Goal: Information Seeking & Learning: Check status

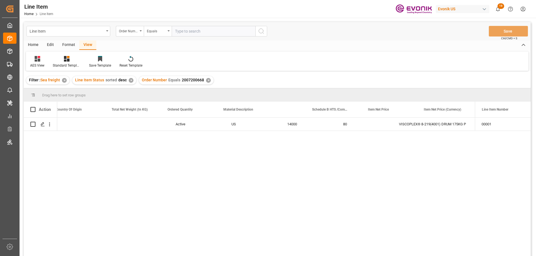
scroll to position [0, 175]
click at [193, 35] on input "text" at bounding box center [214, 31] width 84 height 11
paste input "2007200632"
type input "2007200632"
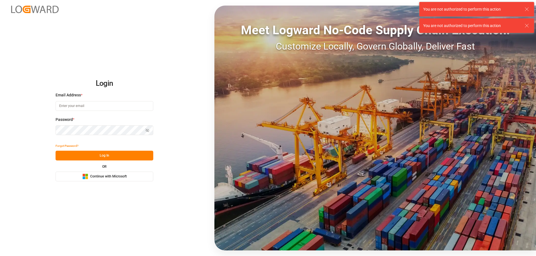
click at [96, 107] on input at bounding box center [105, 106] width 98 height 10
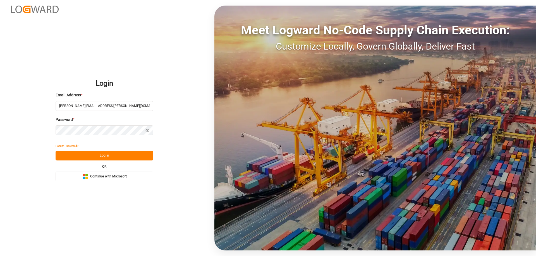
type input "[PERSON_NAME][EMAIL_ADDRESS][PERSON_NAME][DOMAIN_NAME]"
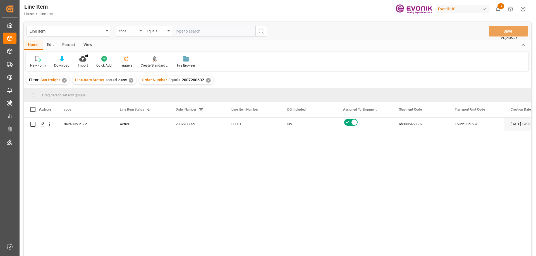
click at [141, 31] on icon "open menu" at bounding box center [140, 30] width 2 height 1
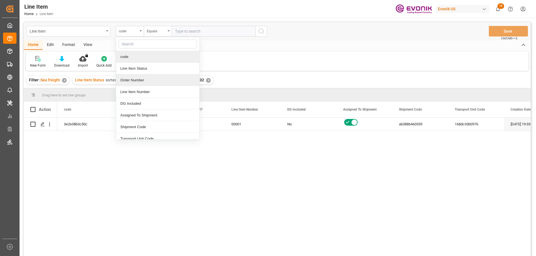
click at [142, 78] on div "Order Number" at bounding box center [157, 80] width 83 height 12
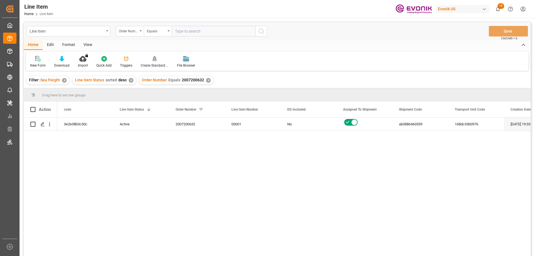
click at [196, 32] on input "text" at bounding box center [214, 31] width 84 height 11
paste input "2007200632"
type input "2007200632"
click at [206, 81] on div "✕" at bounding box center [208, 80] width 5 height 5
click at [49, 123] on icon "open menu" at bounding box center [49, 125] width 1 height 4
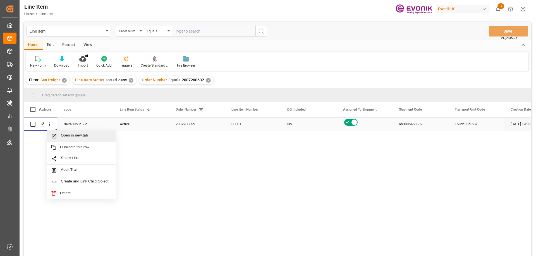
click at [68, 137] on span "Open in new tab" at bounding box center [86, 136] width 51 height 6
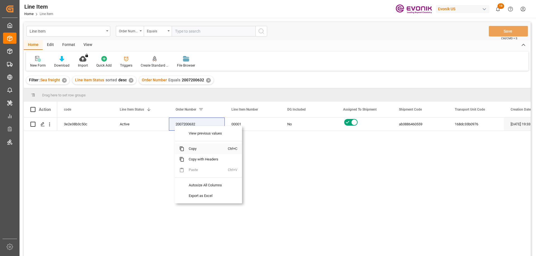
click at [199, 148] on span "Copy" at bounding box center [206, 149] width 44 height 11
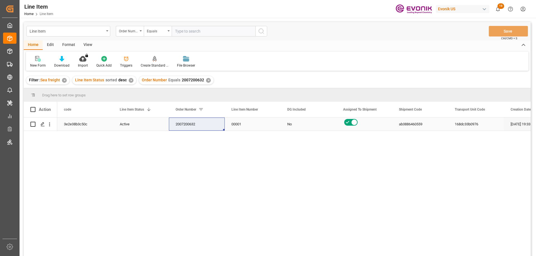
click at [469, 124] on div "168dc33b0976" at bounding box center [476, 124] width 56 height 13
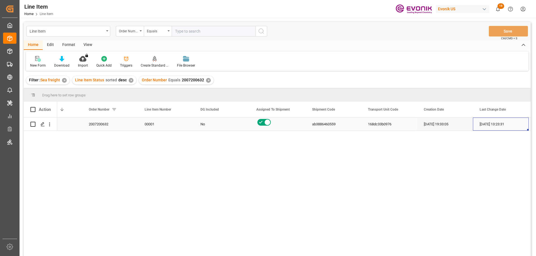
scroll to position [0, 198]
click at [86, 46] on div "View" at bounding box center [87, 44] width 17 height 9
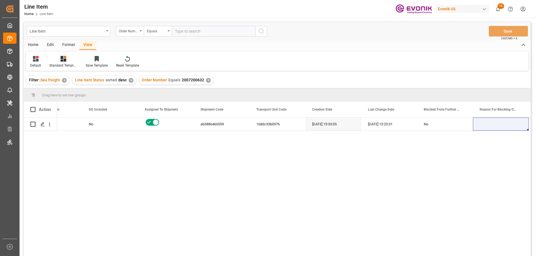
click at [61, 64] on div "Standard Templates" at bounding box center [63, 65] width 28 height 5
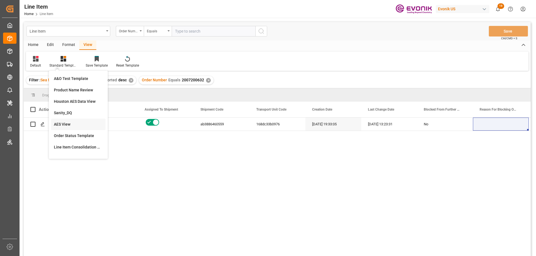
click at [68, 122] on div "AES View" at bounding box center [78, 125] width 49 height 6
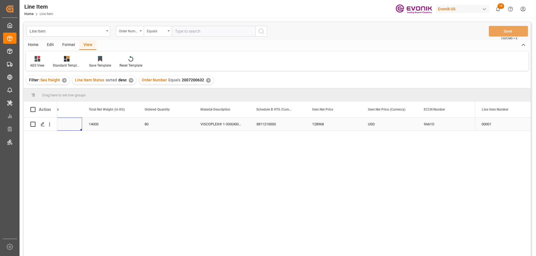
click at [82, 124] on div "US" at bounding box center [54, 124] width 56 height 13
click at [71, 126] on div "14000" at bounding box center [54, 124] width 56 height 13
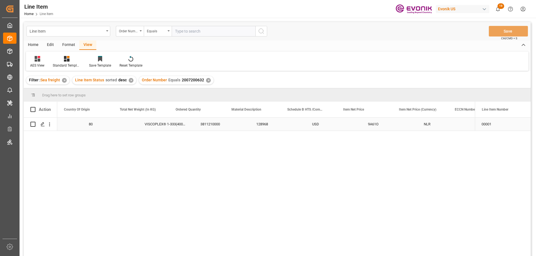
scroll to position [0, 167]
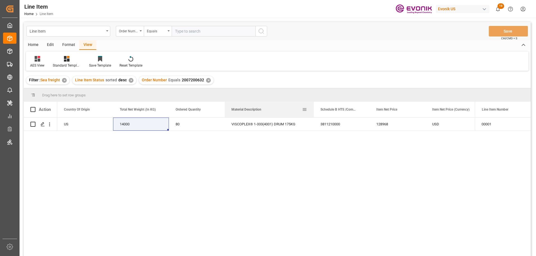
drag, startPoint x: 280, startPoint y: 109, endPoint x: 313, endPoint y: 111, distance: 33.3
click at [313, 111] on div at bounding box center [313, 110] width 2 height 16
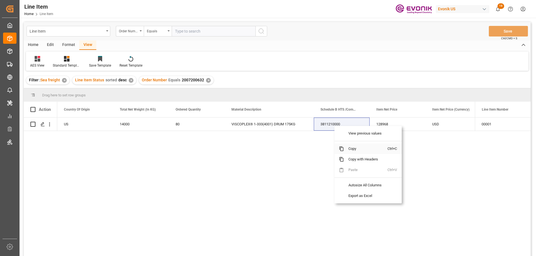
click at [352, 148] on span "Copy" at bounding box center [366, 149] width 44 height 11
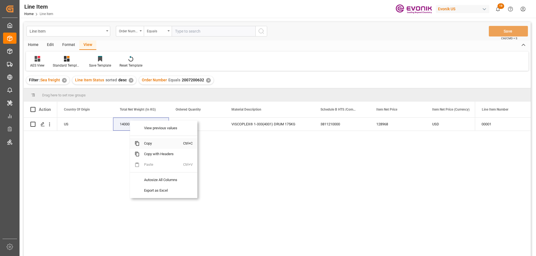
drag, startPoint x: 149, startPoint y: 144, endPoint x: 413, endPoint y: 102, distance: 267.5
click at [151, 144] on span "Copy" at bounding box center [161, 143] width 44 height 11
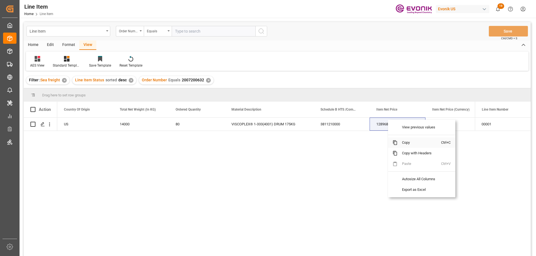
click at [411, 145] on span "Copy" at bounding box center [419, 143] width 44 height 11
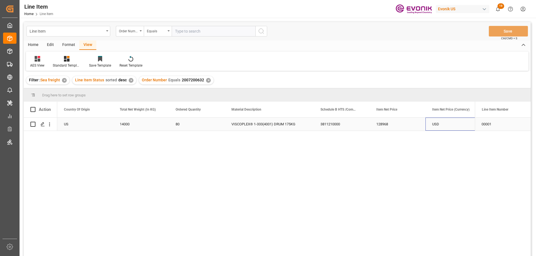
click at [448, 122] on div "USD" at bounding box center [453, 124] width 56 height 13
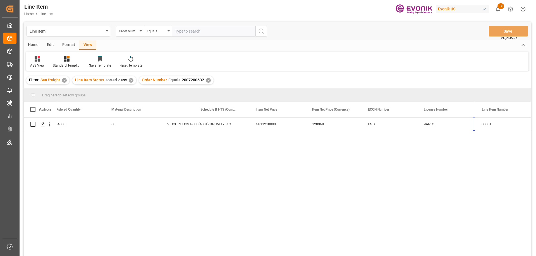
scroll to position [0, 287]
click at [197, 34] on input "text" at bounding box center [214, 31] width 84 height 11
paste input "0046456375"
type input "0046456375"
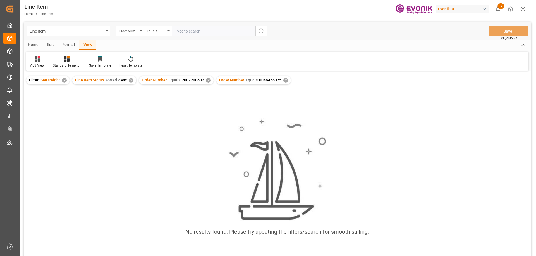
click at [206, 81] on div "✕" at bounding box center [208, 80] width 5 height 5
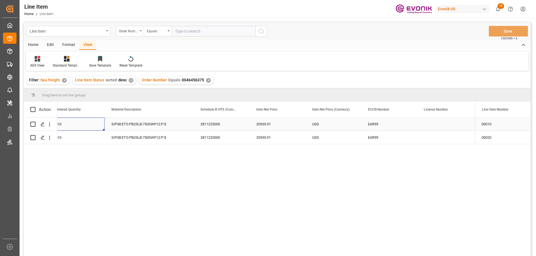
click at [95, 127] on div "510" at bounding box center [77, 124] width 56 height 13
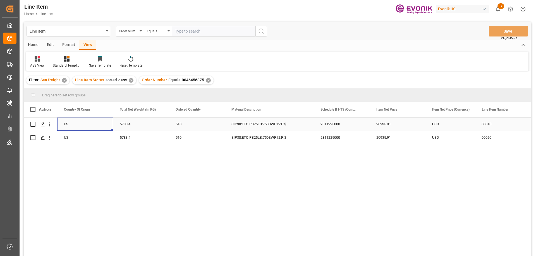
scroll to position [0, 112]
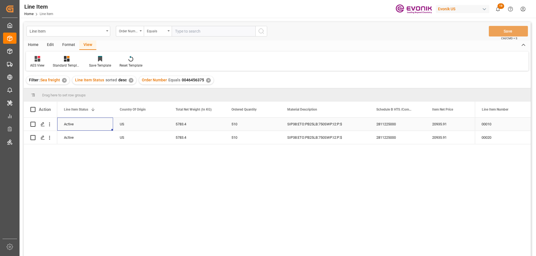
click at [441, 120] on div "20935.91" at bounding box center [453, 124] width 56 height 13
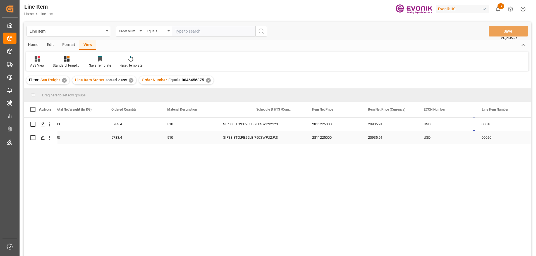
scroll to position [0, 232]
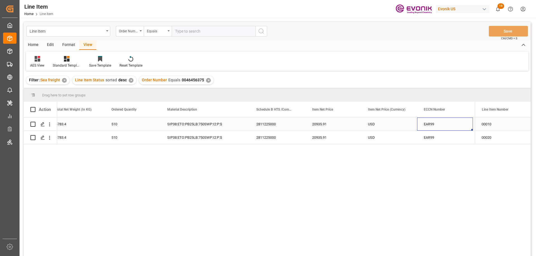
click at [64, 124] on div "5783.4" at bounding box center [77, 124] width 56 height 13
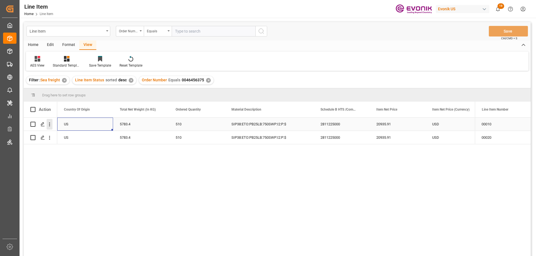
click at [50, 124] on icon "open menu" at bounding box center [50, 125] width 6 height 6
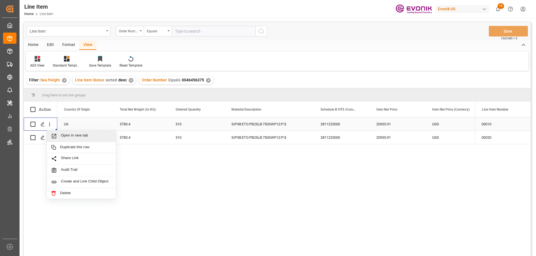
click at [69, 133] on span "Open in new tab" at bounding box center [86, 136] width 51 height 6
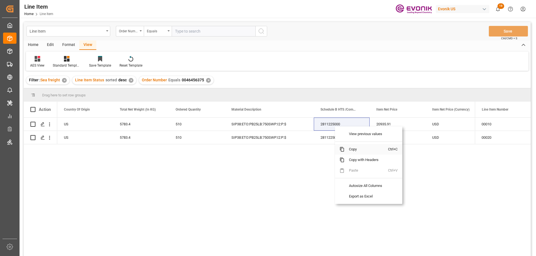
click at [350, 147] on span "Copy" at bounding box center [366, 149] width 44 height 11
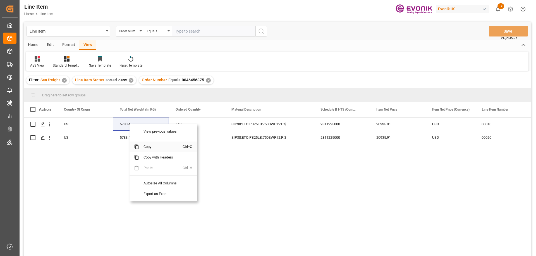
click at [150, 144] on span "Copy" at bounding box center [161, 147] width 44 height 11
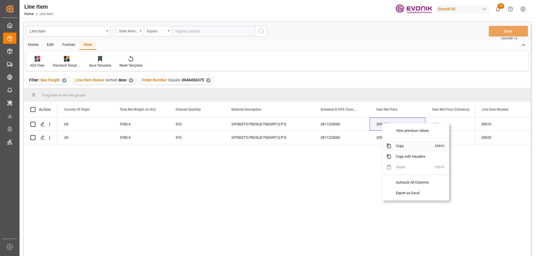
click at [397, 147] on span "Copy" at bounding box center [413, 146] width 44 height 11
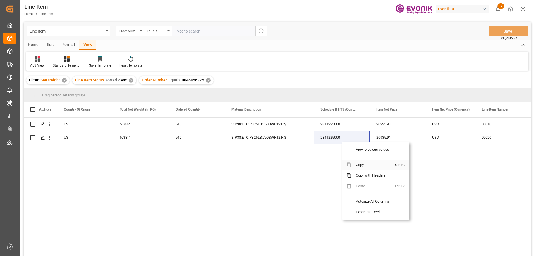
click at [363, 165] on span "Copy" at bounding box center [373, 165] width 44 height 11
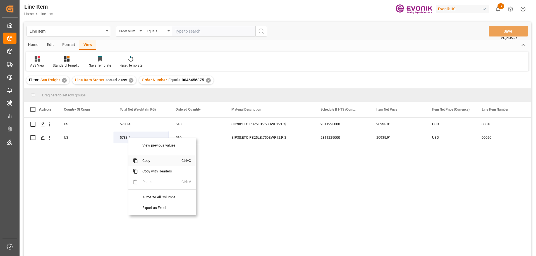
click at [150, 158] on span "Copy" at bounding box center [160, 161] width 44 height 11
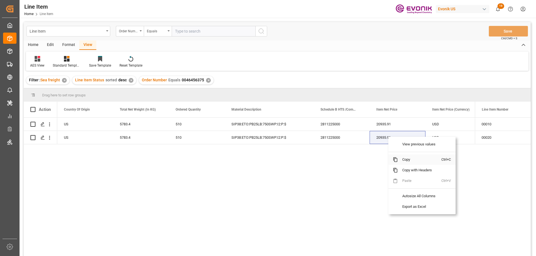
drag, startPoint x: 408, startPoint y: 160, endPoint x: 529, endPoint y: 129, distance: 125.1
click at [408, 160] on span "Copy" at bounding box center [419, 160] width 44 height 11
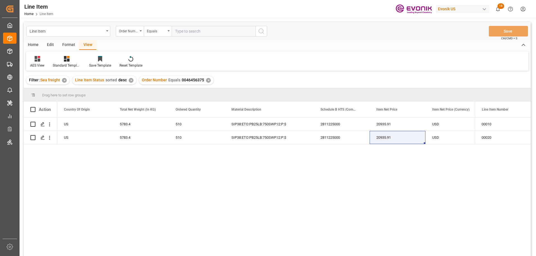
click at [227, 35] on input "text" at bounding box center [214, 31] width 84 height 11
paste input "0046466214"
type input "0046466214"
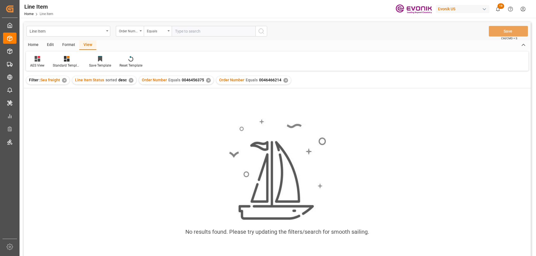
click at [208, 81] on div "✕" at bounding box center [208, 80] width 5 height 5
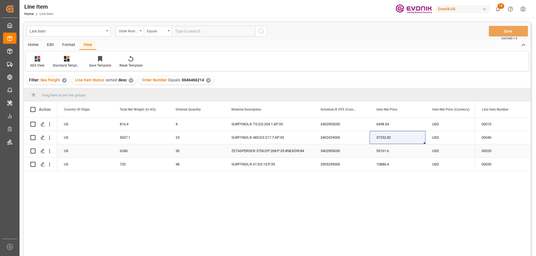
click at [97, 143] on div "US" at bounding box center [85, 137] width 56 height 13
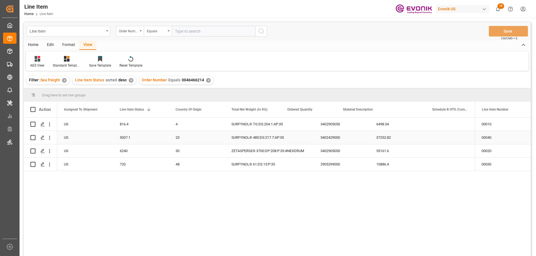
scroll to position [0, 56]
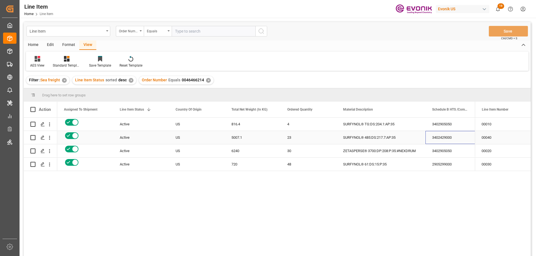
click at [440, 135] on div "3402429000" at bounding box center [453, 137] width 56 height 13
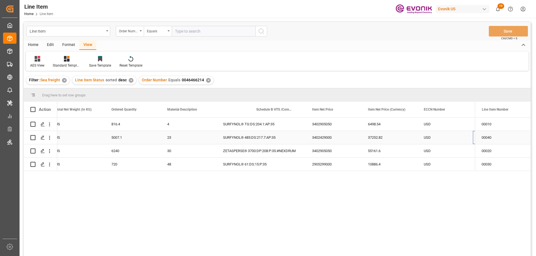
scroll to position [0, 232]
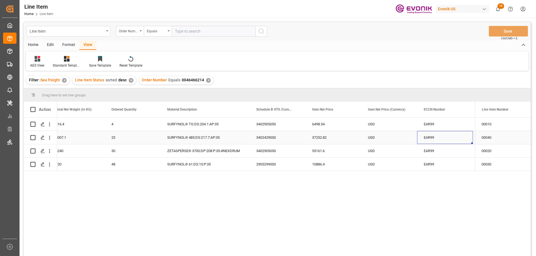
click at [88, 138] on div "5007.1" at bounding box center [77, 137] width 56 height 13
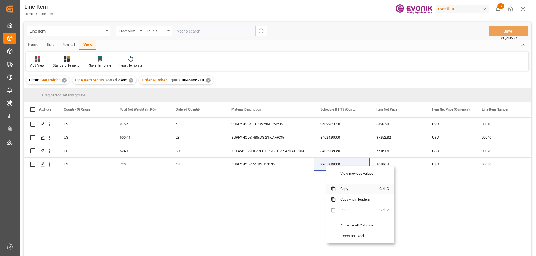
click at [344, 190] on span "Copy" at bounding box center [358, 189] width 44 height 11
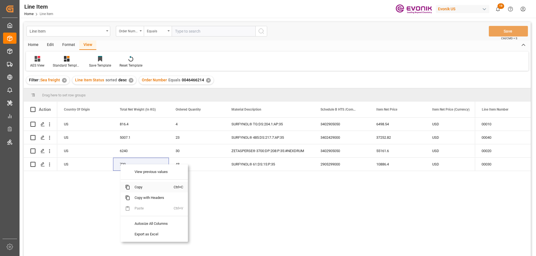
click at [140, 190] on span "Copy" at bounding box center [152, 187] width 44 height 11
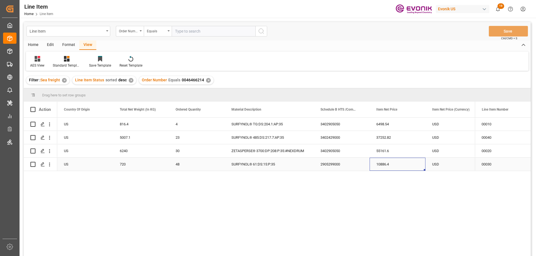
drag, startPoint x: 382, startPoint y: 165, endPoint x: 382, endPoint y: 162, distance: 3.1
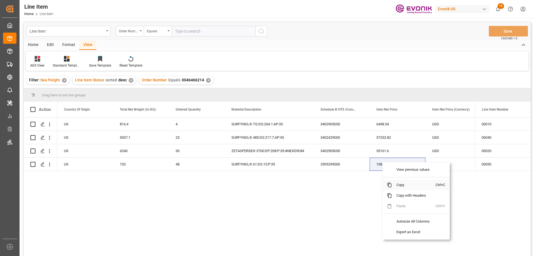
click at [400, 187] on span "Copy" at bounding box center [414, 185] width 44 height 11
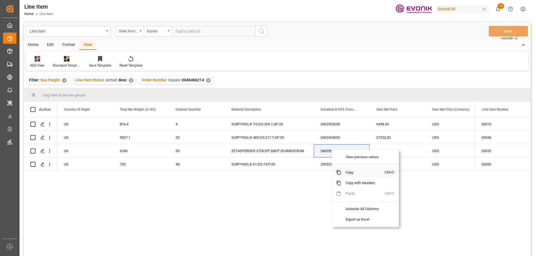
click at [347, 172] on span "Copy" at bounding box center [363, 172] width 44 height 11
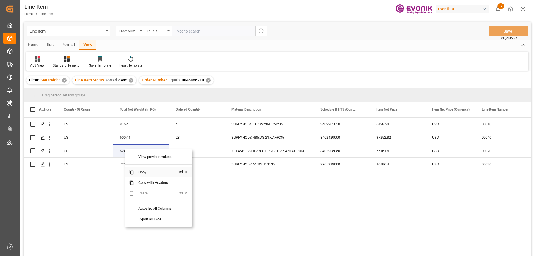
click at [149, 175] on span "Copy" at bounding box center [156, 172] width 44 height 11
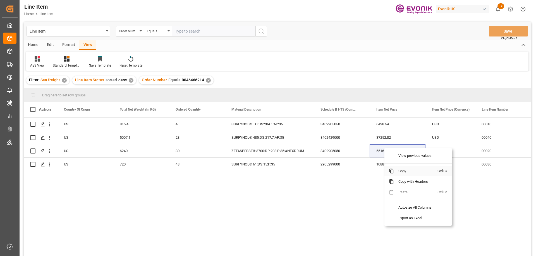
click at [402, 171] on span "Copy" at bounding box center [416, 171] width 44 height 11
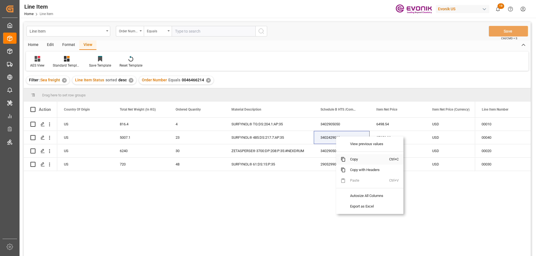
click at [357, 160] on span "Copy" at bounding box center [367, 159] width 44 height 11
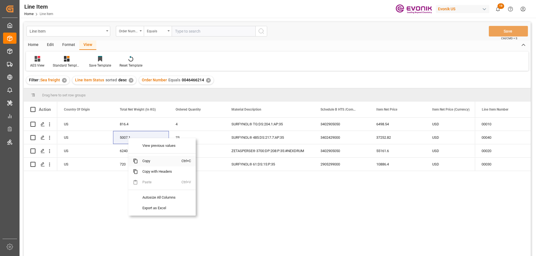
click at [144, 158] on span "Copy" at bounding box center [160, 161] width 44 height 11
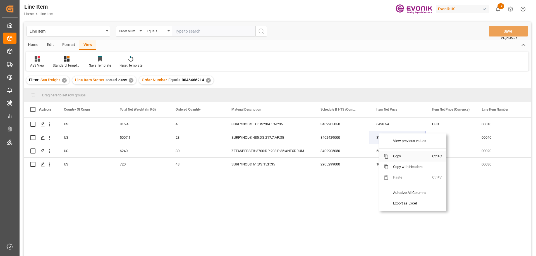
click at [399, 156] on span "Copy" at bounding box center [410, 156] width 44 height 11
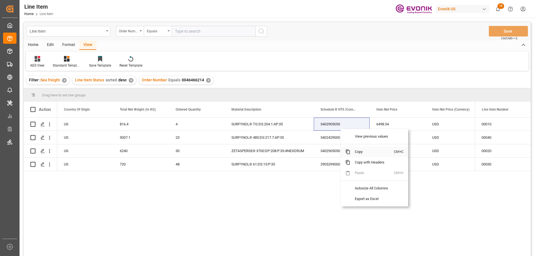
click at [363, 150] on span "Copy" at bounding box center [372, 152] width 44 height 11
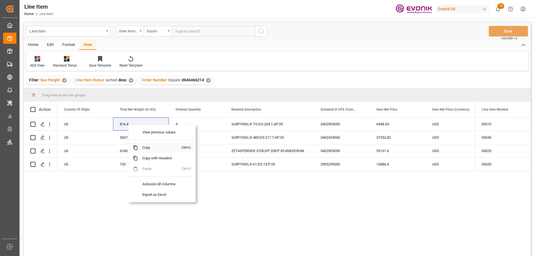
click at [150, 150] on span "Copy" at bounding box center [160, 148] width 44 height 11
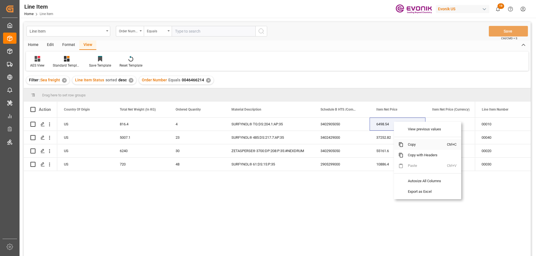
click at [407, 142] on span "Copy" at bounding box center [425, 144] width 44 height 11
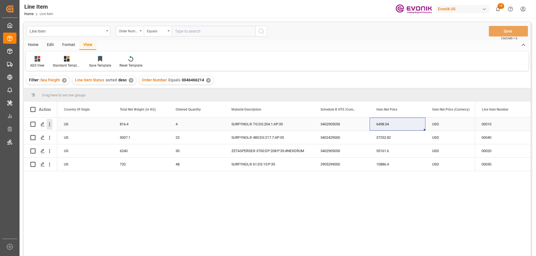
click at [51, 126] on icon "open menu" at bounding box center [50, 125] width 6 height 6
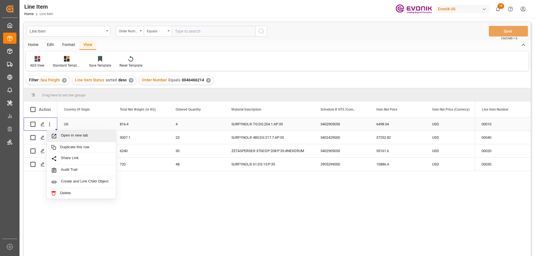
click at [65, 134] on span "Open in new tab" at bounding box center [86, 136] width 51 height 6
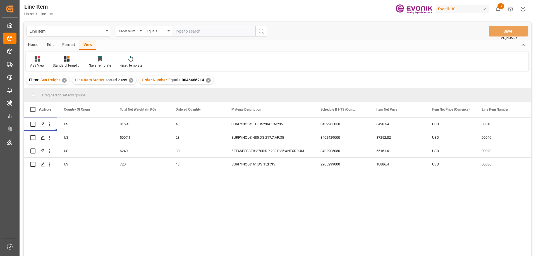
click at [198, 33] on input "text" at bounding box center [214, 31] width 84 height 11
paste input "0046473438"
type input "0046473438"
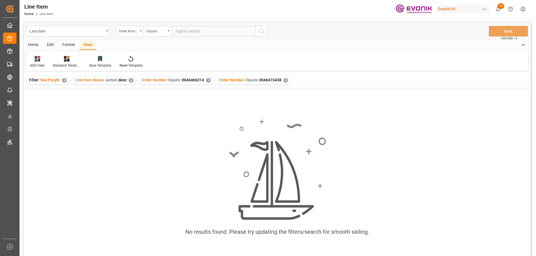
click at [206, 81] on div "✕" at bounding box center [208, 80] width 5 height 5
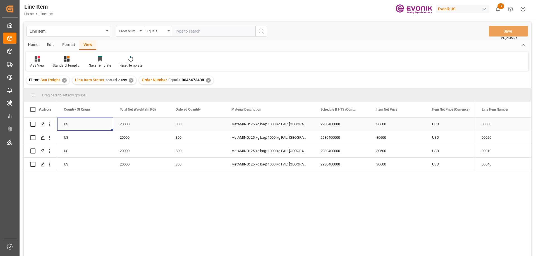
click at [99, 126] on div "US" at bounding box center [85, 124] width 56 height 13
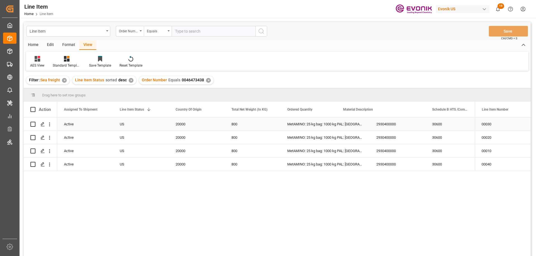
scroll to position [0, 56]
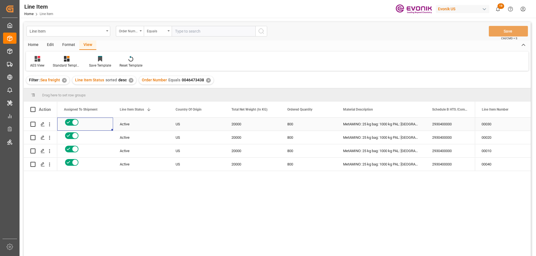
click at [441, 122] on div "2930400000" at bounding box center [453, 124] width 56 height 13
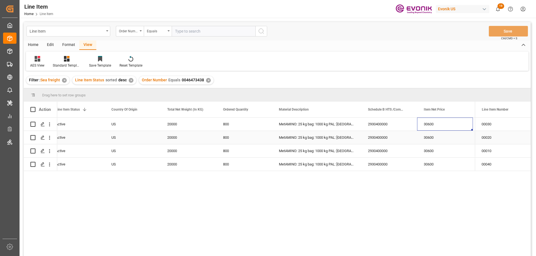
scroll to position [0, 176]
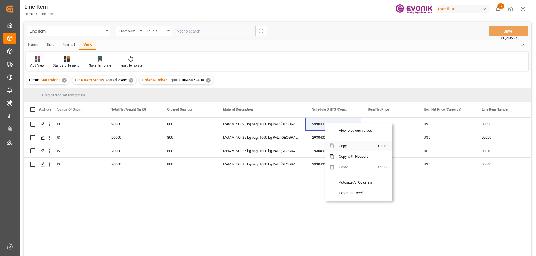
click at [335, 144] on span "Copy" at bounding box center [356, 146] width 44 height 11
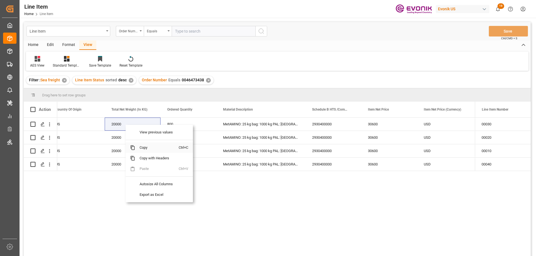
click at [149, 150] on span "Copy" at bounding box center [157, 148] width 44 height 11
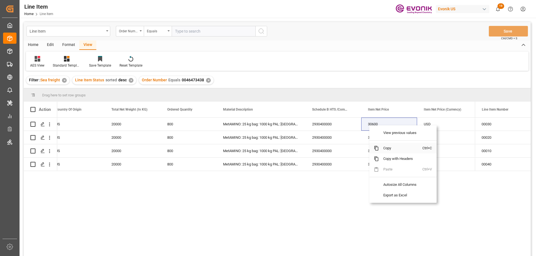
click at [386, 150] on span "Copy" at bounding box center [401, 148] width 44 height 11
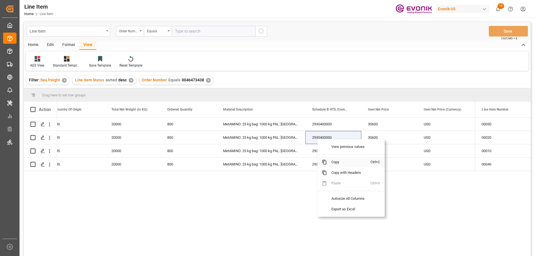
click at [337, 163] on span "Copy" at bounding box center [349, 162] width 44 height 11
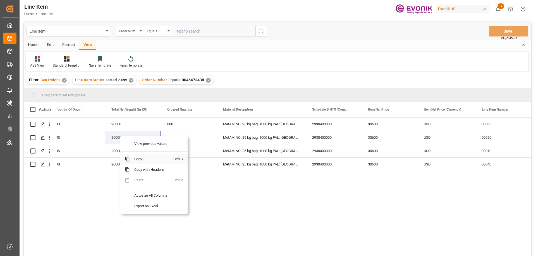
click at [141, 157] on span "Copy" at bounding box center [152, 159] width 44 height 11
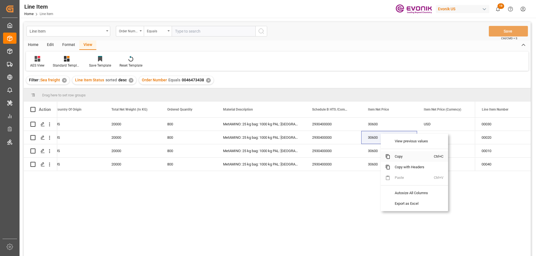
click at [396, 155] on span "Copy" at bounding box center [412, 156] width 44 height 11
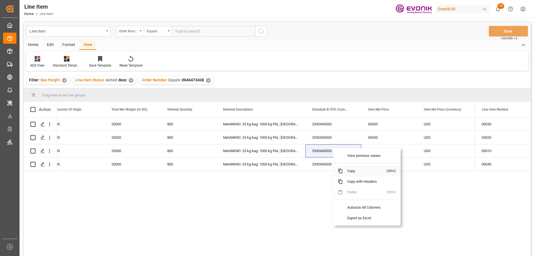
click at [349, 170] on span "Copy" at bounding box center [365, 171] width 44 height 11
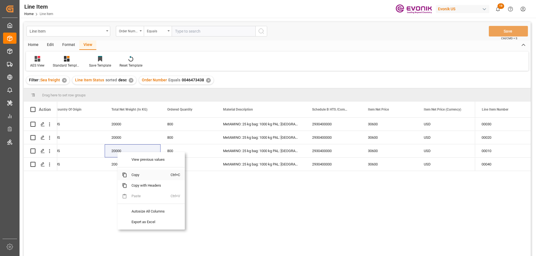
click at [139, 172] on span "Copy" at bounding box center [149, 175] width 44 height 11
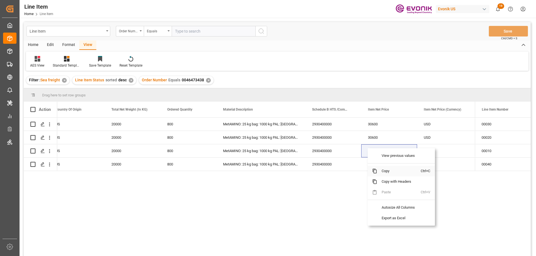
click at [383, 169] on span "Copy" at bounding box center [399, 171] width 44 height 11
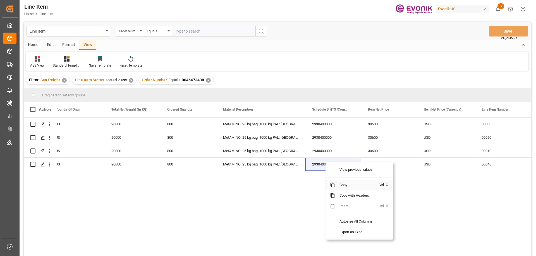
click at [344, 186] on span "Copy" at bounding box center [357, 185] width 44 height 11
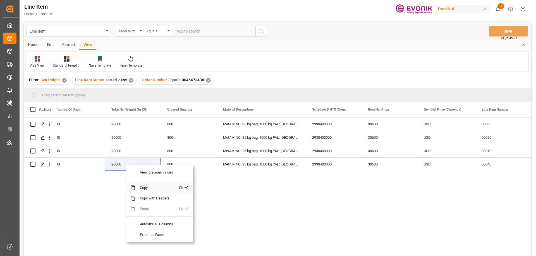
click at [149, 186] on span "Copy" at bounding box center [157, 188] width 44 height 11
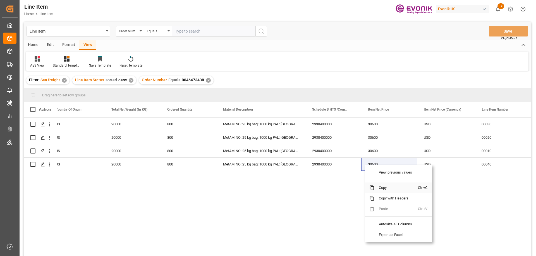
click at [386, 187] on span "Copy" at bounding box center [396, 188] width 44 height 11
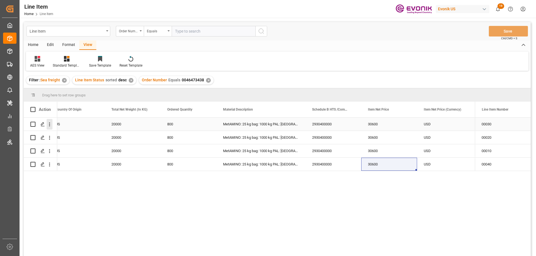
click at [48, 123] on icon "open menu" at bounding box center [50, 125] width 6 height 6
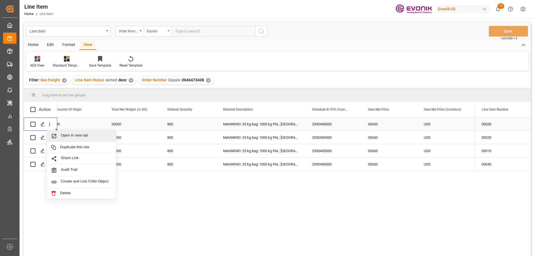
click at [66, 134] on span "Open in new tab" at bounding box center [86, 136] width 51 height 6
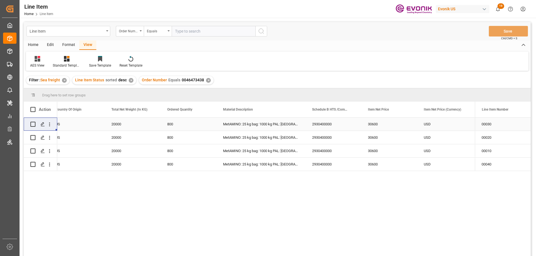
click at [189, 30] on input "text" at bounding box center [214, 31] width 84 height 11
paste input "0046475552"
type input "0046475552"
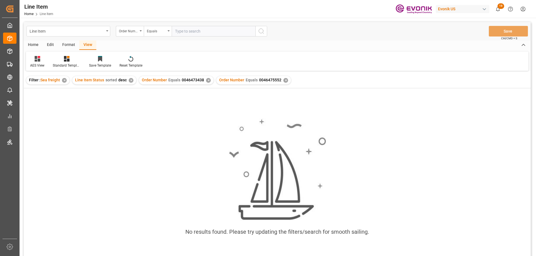
click at [207, 81] on div "✕" at bounding box center [208, 80] width 5 height 5
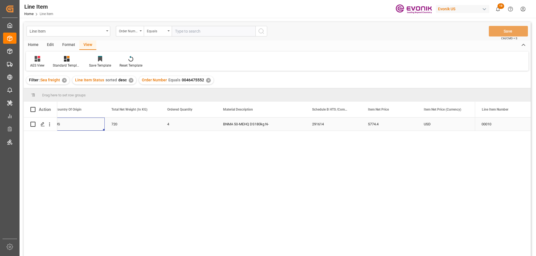
click at [72, 123] on div "US" at bounding box center [77, 124] width 56 height 13
click at [48, 124] on icon "open menu" at bounding box center [50, 125] width 6 height 6
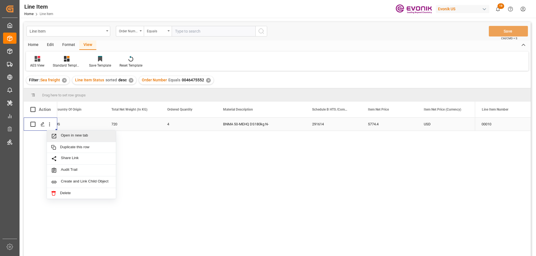
click at [69, 133] on div "Open in new tab" at bounding box center [81, 137] width 69 height 12
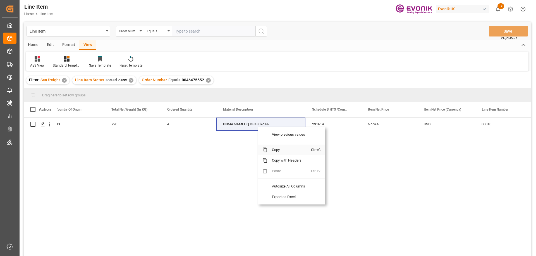
click at [278, 150] on span "Copy" at bounding box center [289, 150] width 44 height 11
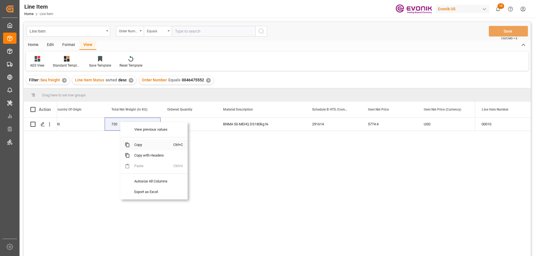
click at [141, 147] on span "Copy" at bounding box center [152, 145] width 44 height 11
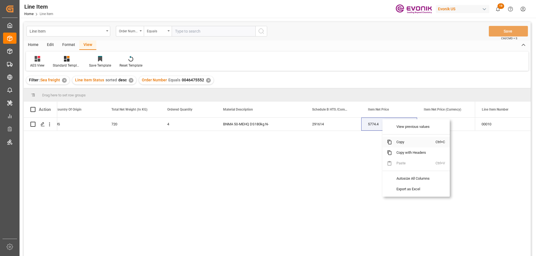
click at [404, 144] on span "Copy" at bounding box center [414, 142] width 44 height 11
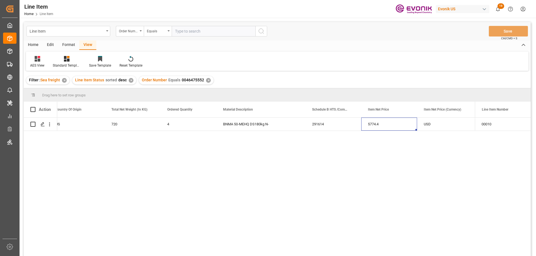
click at [201, 30] on input "text" at bounding box center [214, 31] width 84 height 11
paste input "0046468906"
type input "0046468906"
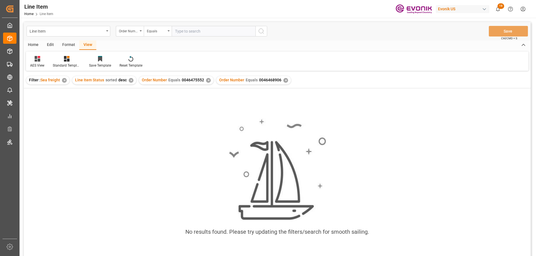
click at [206, 83] on div "✕" at bounding box center [208, 80] width 5 height 5
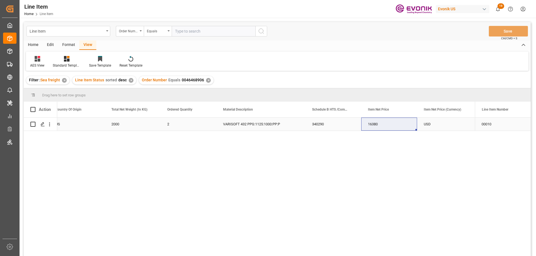
click at [81, 126] on div "US" at bounding box center [77, 124] width 56 height 13
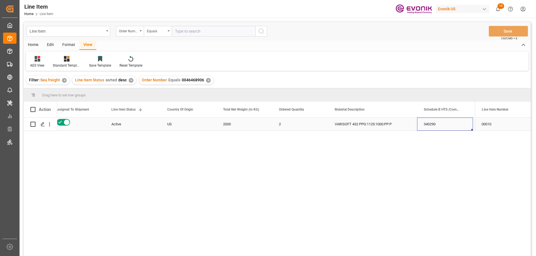
scroll to position [0, 120]
click at [49, 124] on icon "open menu" at bounding box center [49, 125] width 1 height 4
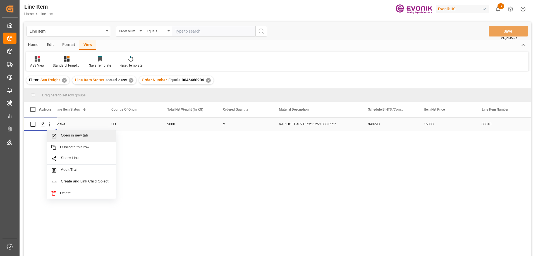
click at [69, 135] on span "Open in new tab" at bounding box center [86, 136] width 51 height 6
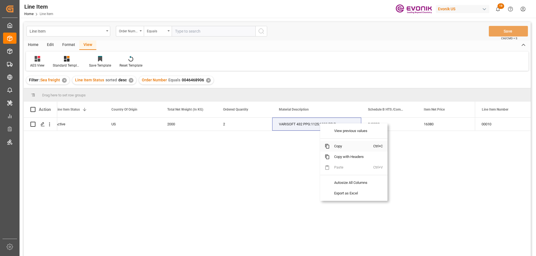
click at [341, 147] on span "Copy" at bounding box center [351, 146] width 44 height 11
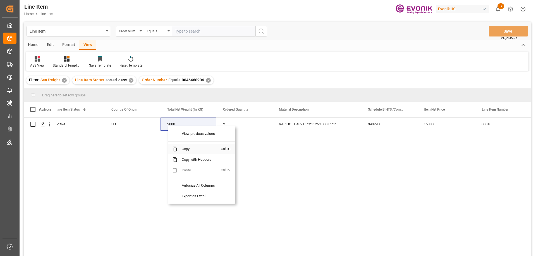
click at [187, 148] on span "Copy" at bounding box center [199, 149] width 44 height 11
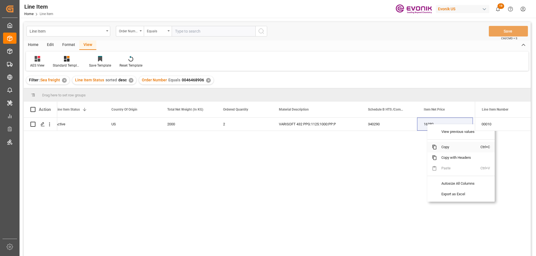
click at [445, 149] on span "Copy" at bounding box center [459, 147] width 44 height 11
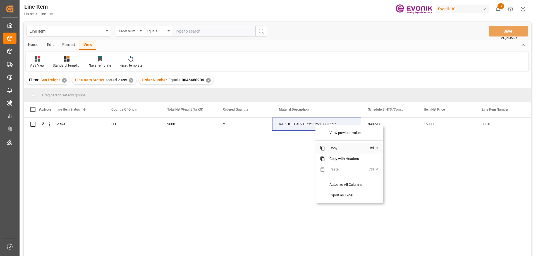
click at [333, 145] on span "Copy" at bounding box center [347, 148] width 44 height 11
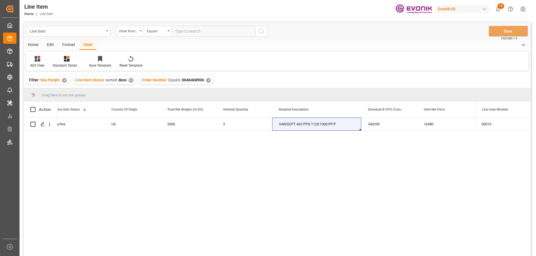
click at [212, 28] on input "text" at bounding box center [214, 31] width 84 height 11
paste input "2007160912"
type input "2007160912"
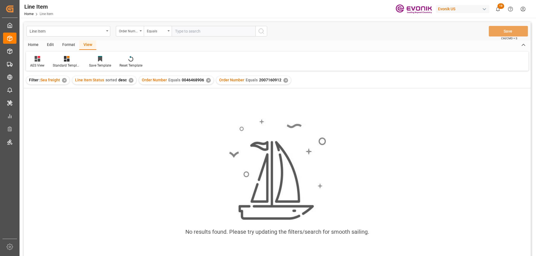
click at [206, 81] on div "✕" at bounding box center [208, 80] width 5 height 5
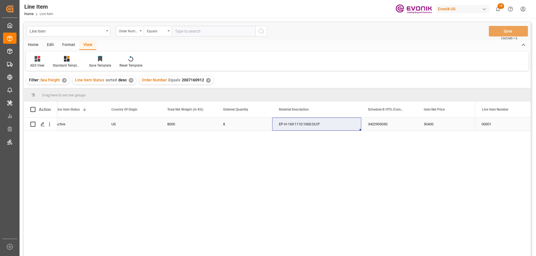
click at [72, 120] on div "Active" at bounding box center [77, 124] width 42 height 13
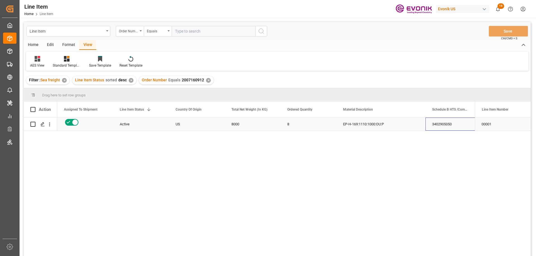
click at [435, 124] on div "3402905050" at bounding box center [453, 124] width 56 height 13
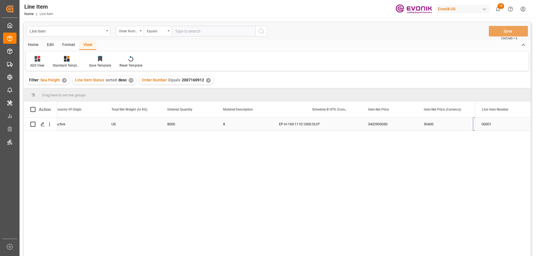
scroll to position [0, 176]
click at [48, 122] on icon "open menu" at bounding box center [50, 125] width 6 height 6
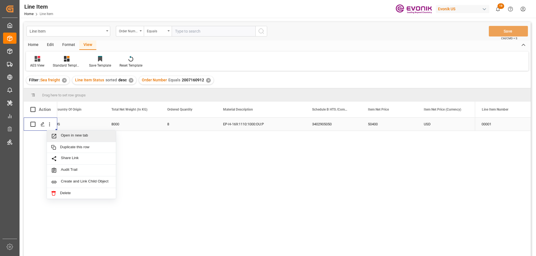
click at [63, 133] on div "Open in new tab" at bounding box center [81, 137] width 69 height 12
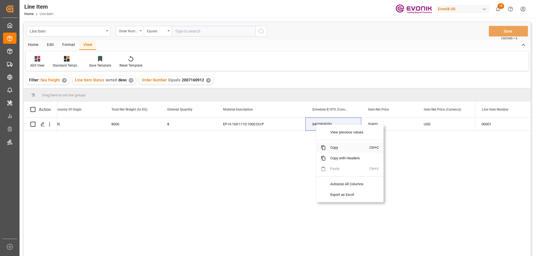
click at [335, 148] on span "Copy" at bounding box center [348, 148] width 44 height 11
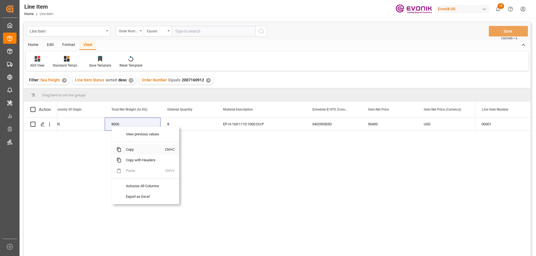
click at [130, 152] on span "Copy" at bounding box center [143, 149] width 44 height 11
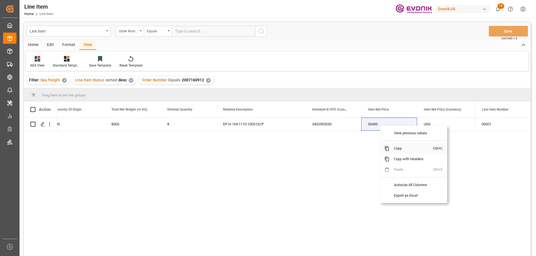
click at [394, 150] on span "Copy" at bounding box center [411, 148] width 44 height 11
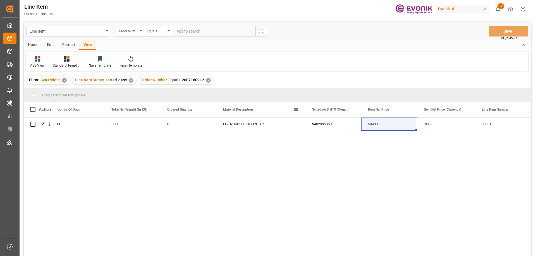
click at [303, 106] on div "Line Item Status 1 Country Of Origin Total Net Weight (In KG)" at bounding box center [455, 110] width 1149 height 16
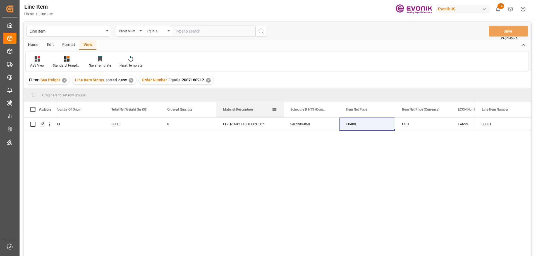
drag, startPoint x: 305, startPoint y: 107, endPoint x: 283, endPoint y: 107, distance: 21.8
click at [283, 107] on div at bounding box center [283, 110] width 2 height 16
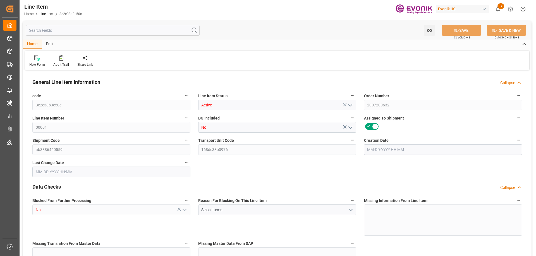
type input "20"
type input "15280"
type input "14000"
type input "26.4204"
type input "80"
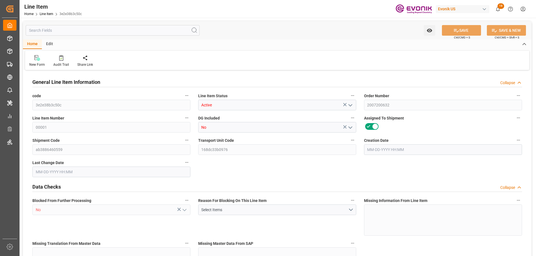
type input "128968"
type input "80"
type input "14000"
type input "15280"
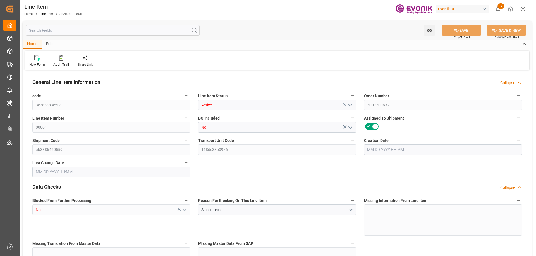
type input "16200"
type input "14000"
type input "26.4204"
type input "26420.4"
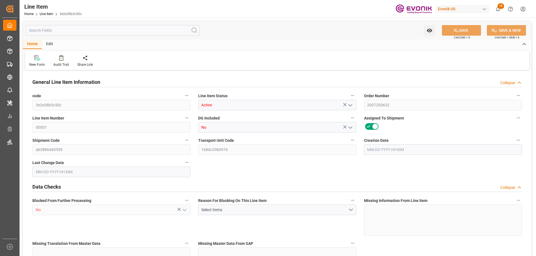
type input "80"
type input "15280"
type input "14000"
type input "26.4204"
type input "09-25-2025 19:33"
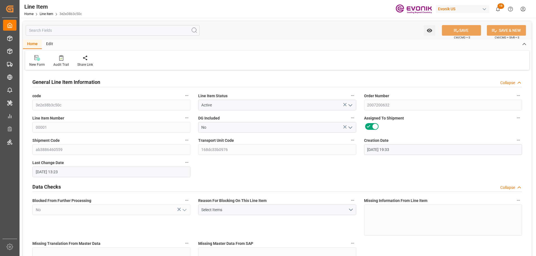
type input "09-29-2025 13:23"
type input "11-12-2025"
type input "[DATE]"
type input "09-25-2025"
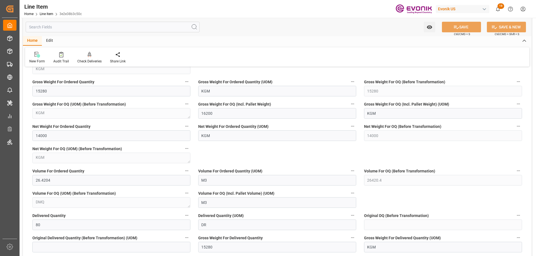
scroll to position [474, 0]
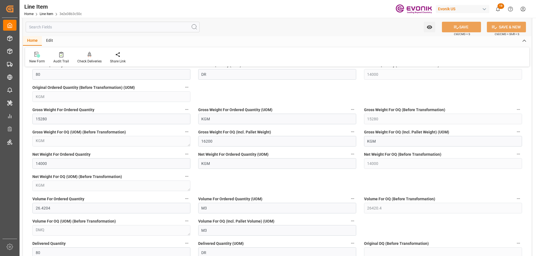
click at [84, 27] on input "text" at bounding box center [113, 27] width 174 height 11
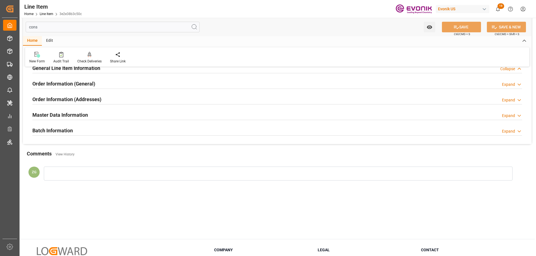
scroll to position [0, 0]
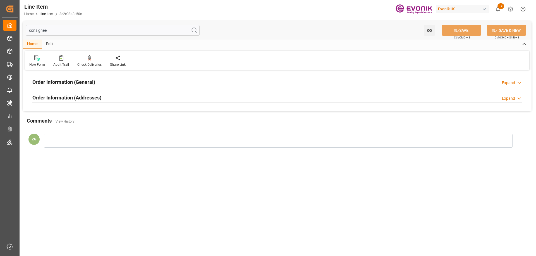
type input "consignee"
click at [77, 103] on div "Order Information (Addresses) Expand" at bounding box center [276, 98] width 497 height 16
click at [78, 97] on h2 "Order Information (Addresses)" at bounding box center [66, 98] width 69 height 8
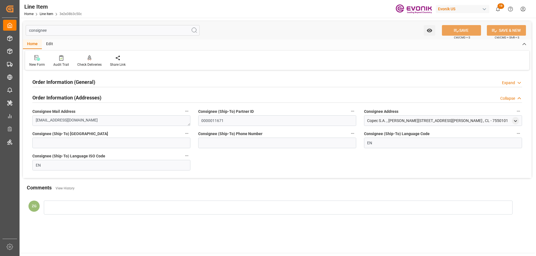
click at [72, 80] on h2 "Order Information (General)" at bounding box center [63, 82] width 63 height 8
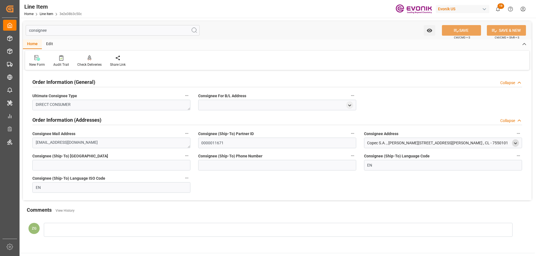
click at [513, 144] on icon "open menu" at bounding box center [515, 143] width 5 height 5
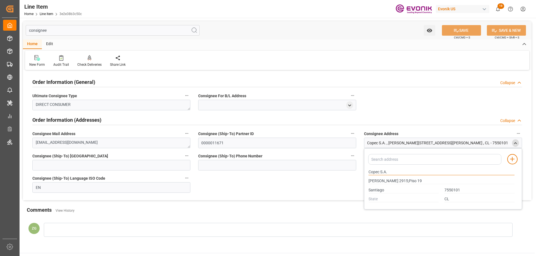
drag, startPoint x: 369, startPoint y: 172, endPoint x: 379, endPoint y: 173, distance: 9.8
click at [379, 173] on input "Copec S.A." at bounding box center [441, 172] width 146 height 6
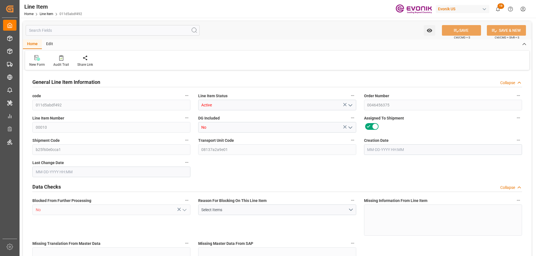
type input "17"
type input "5976.18"
type input "5783.4"
type input "25.9656"
type input "510"
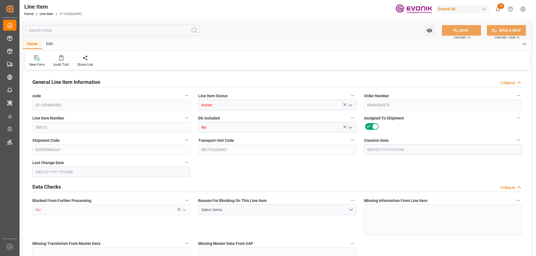
type input "20935.91"
type input "510"
type input "5976.18"
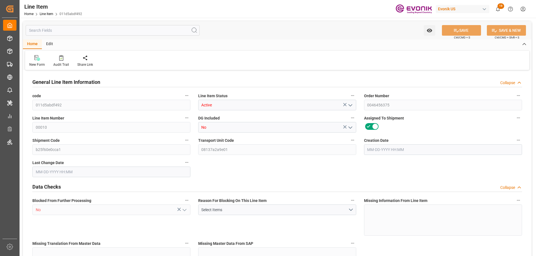
type input "6246.48"
type input "5783.4"
type input "25.9656"
type input "25965.63"
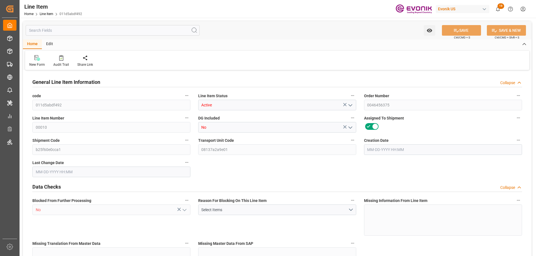
type input "510"
type input "5976.18"
type input "5783.4"
type input "25.9656"
type input "09-08-2025 13:31"
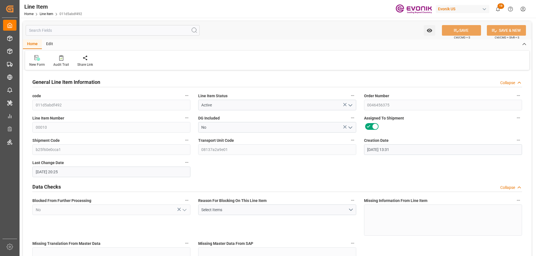
type input "10-01-2025 20:25"
type input "12-04-2025"
type input "10-08-2025"
type input "10-03-2025"
type input "10-01-2025"
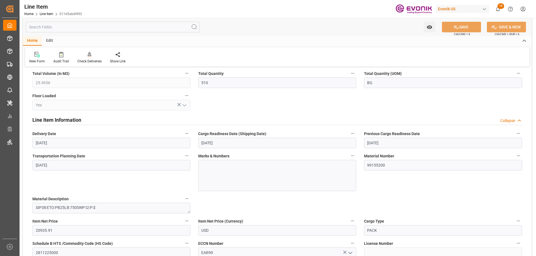
scroll to position [279, 0]
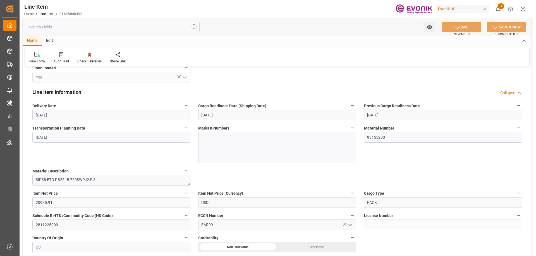
click at [89, 32] on input "text" at bounding box center [113, 27] width 174 height 11
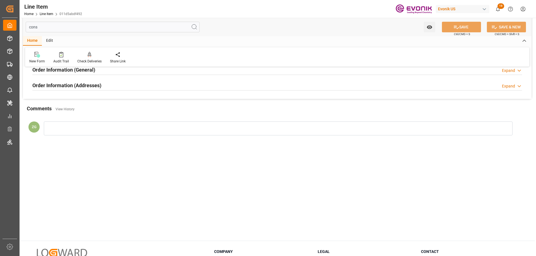
scroll to position [0, 0]
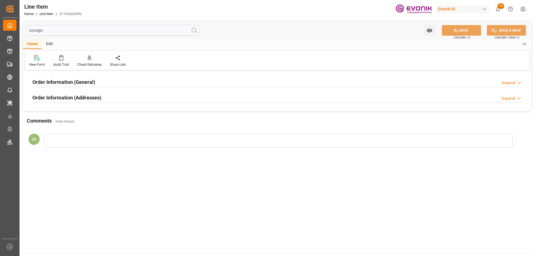
type input "consign"
click at [74, 93] on div "Order Information (Addresses)" at bounding box center [66, 97] width 69 height 11
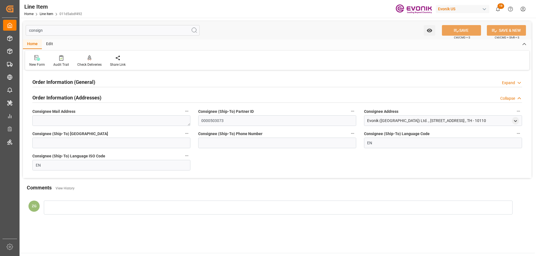
click at [74, 87] on div "Order Information (General) Expand" at bounding box center [276, 82] width 497 height 16
click at [74, 84] on h2 "Order Information (General)" at bounding box center [63, 82] width 63 height 8
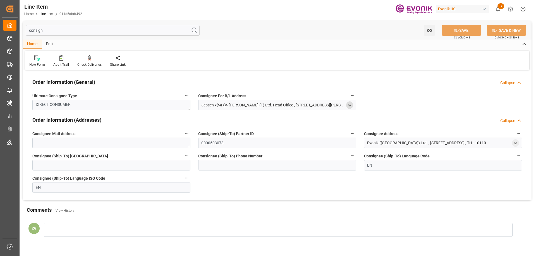
click at [348, 104] on icon "open menu" at bounding box center [349, 105] width 5 height 5
type input "Jebsen <(>&<)> Jessen Ingredients (T) Ltd.Head Office"
type input "25-29th Fl., Soi Sukhumvit 63, (Ekamai) Sukhumvit Road, KlongtoNua Wattana,"
type input "Jebsen <(>&<)> Jessen Ingredients (T) Ltd.Head Office"
type input "25-29th Fl., Soi Sukhumvit 63, (Ekamai) Sukhumvit Road, KlongtoNua Wattana,"
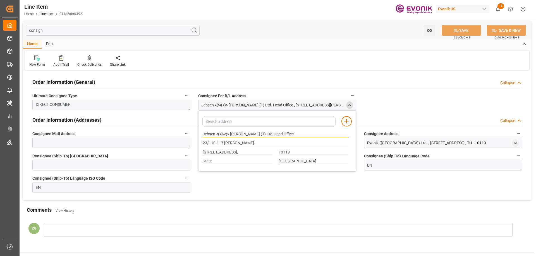
drag, startPoint x: 203, startPoint y: 134, endPoint x: 215, endPoint y: 134, distance: 11.4
click at [215, 134] on input "Jebsen <(>&<)> Jessen Ingredients (T) Ltd.Head Office" at bounding box center [276, 134] width 146 height 6
type input "Jebsen <(>&<)> Jessen Ingredients (T) Ltd.Head Office"
type input "25-29th Fl., Soi Sukhumvit 63, (Ekamai) Sukhumvit Road, KlongtoNua Wattana,"
type input "Jebsen <(>&<)> Jessen Ingredients (T) Ltd.Head Office"
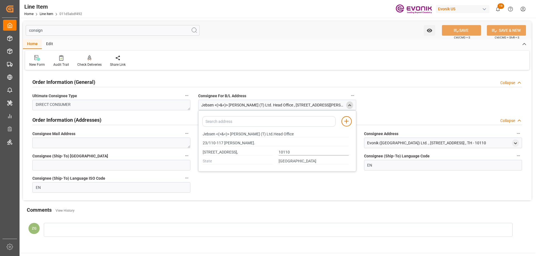
type input "25-29th Fl., Soi Sukhumvit 63, (Ekamai) Sukhumvit Road, KlongtoNua Wattana,"
click at [285, 151] on input "10110" at bounding box center [313, 153] width 70 height 6
type input "Jebsen <(>&<)> Jessen Ingredients (T) Ltd.Head Office"
type input "25-29th Fl., Soi Sukhumvit 63, (Ekamai) Sukhumvit Road, KlongtoNua Wattana,"
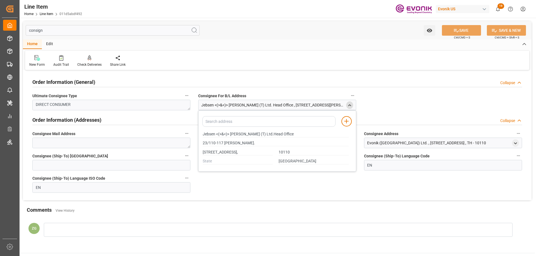
type input "Jebsen <(>&<)> Jessen Ingredients (T) Ltd.Head Office"
type input "25-29th Fl., Soi Sukhumvit 63, (Ekamai) Sukhumvit Road, KlongtoNua Wattana,"
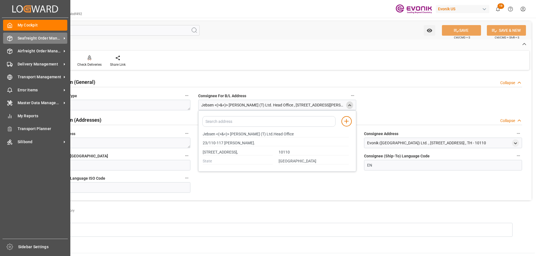
type input "Jebsen <(>&<)> Jessen Ingredients (T) Ltd.Head Office"
type input "25-29th Fl., Soi Sukhumvit 63, (Ekamai) Sukhumvit Road, KlongtoNua Wattana,"
click at [48, 42] on div "Seafreight Order Management Seafreight Order Management" at bounding box center [35, 38] width 64 height 11
type input "Jebsen <(>&<)> Jessen Ingredients (T) Ltd.Head Office"
type input "25-29th Fl., Soi Sukhumvit 63, (Ekamai) Sukhumvit Road, KlongtoNua Wattana,"
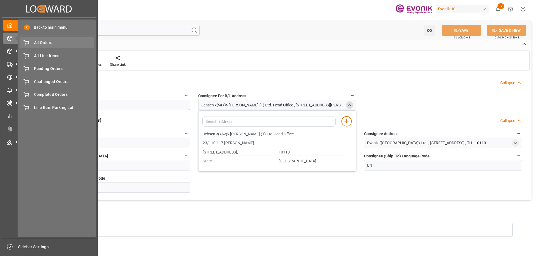
click at [41, 45] on span "All Orders" at bounding box center [64, 43] width 60 height 6
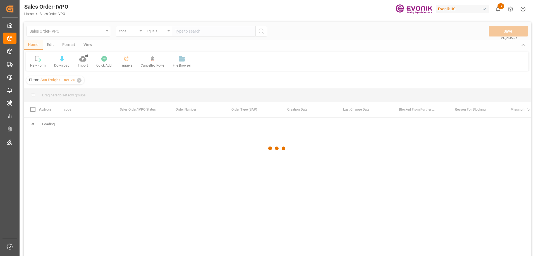
click at [132, 36] on div at bounding box center [277, 148] width 507 height 253
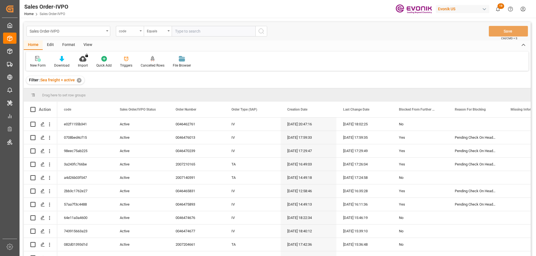
click at [136, 33] on div "code" at bounding box center [128, 30] width 19 height 6
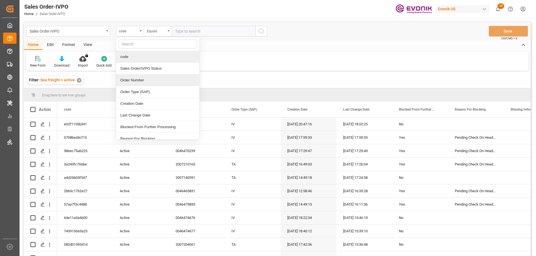
click at [130, 78] on div "Order Number" at bounding box center [157, 80] width 83 height 12
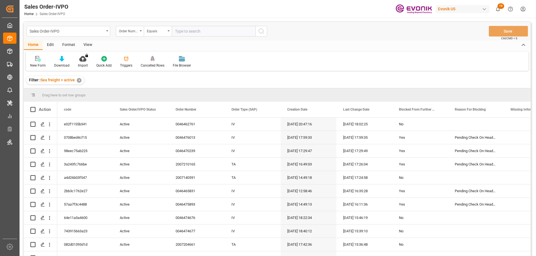
click at [191, 33] on input "text" at bounding box center [214, 31] width 84 height 11
click at [205, 33] on input "text" at bounding box center [214, 31] width 84 height 11
click at [198, 32] on input "20071" at bounding box center [214, 31] width 84 height 11
click at [206, 32] on input "2007185" at bounding box center [214, 31] width 84 height 11
type input "2007185498"
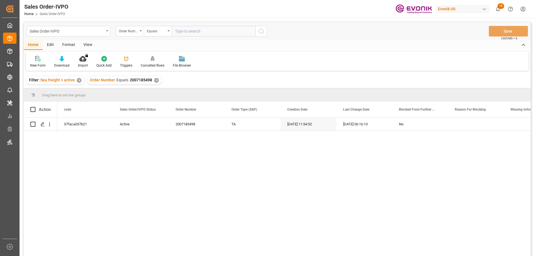
click at [136, 81] on span "2007185498" at bounding box center [141, 80] width 22 height 4
click at [130, 81] on span "2007185498" at bounding box center [141, 80] width 22 height 4
drag, startPoint x: 129, startPoint y: 80, endPoint x: 150, endPoint y: 82, distance: 20.8
click at [150, 82] on span "2007185498" at bounding box center [141, 80] width 22 height 4
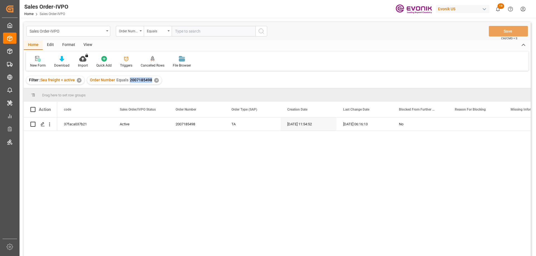
copy span "2007185498"
click at [202, 35] on input "text" at bounding box center [214, 31] width 84 height 11
paste input "2007207422"
type input "2007207422"
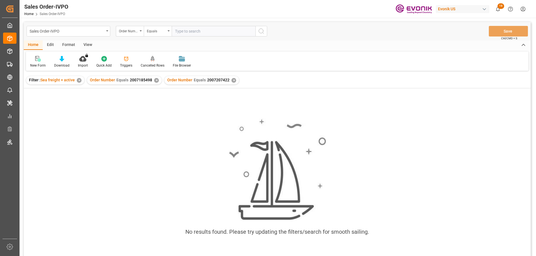
click at [155, 79] on div "✕" at bounding box center [156, 80] width 5 height 5
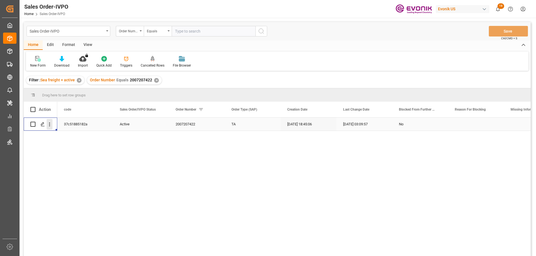
click at [52, 125] on icon "open menu" at bounding box center [50, 125] width 6 height 6
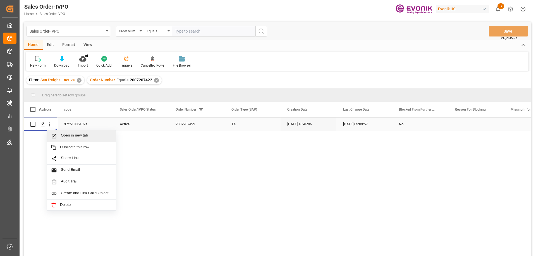
click at [76, 138] on span "Open in new tab" at bounding box center [86, 136] width 51 height 6
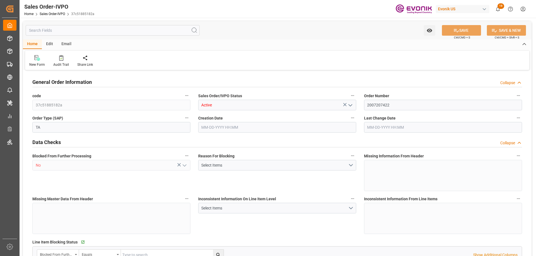
type input "PECLL"
type input "0"
type input "1"
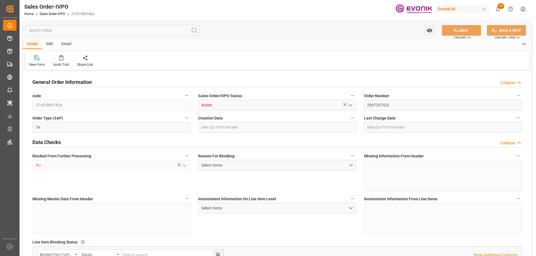
type input "16168"
type input "26.0063"
type input "17000"
type input "30"
type input "09-30-2025 18:45"
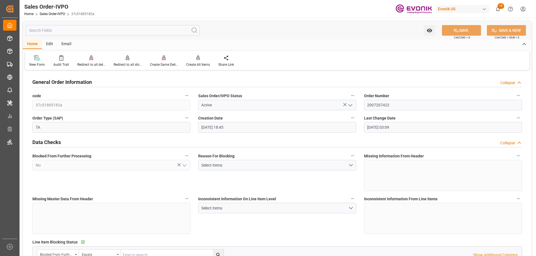
type input "10-01-2025 03:09"
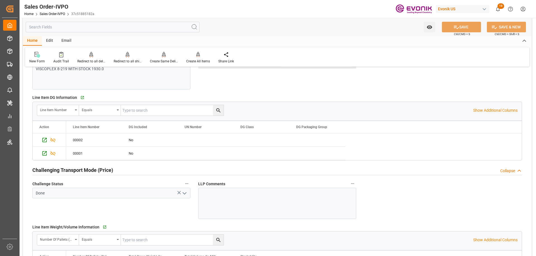
scroll to position [558, 0]
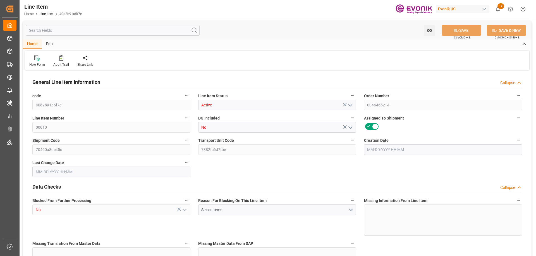
type input "1"
type input "880.8"
type input "816.4"
type input "1.2101"
type input "4"
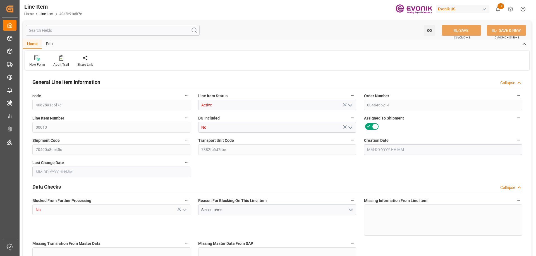
type input "6498.54"
type input "4"
type input "880.8"
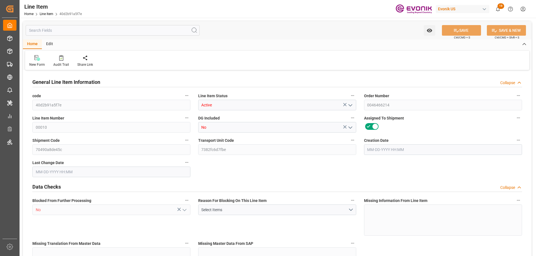
type input "900.8"
type input "816.4"
type input "1.2101"
type input "1210.108"
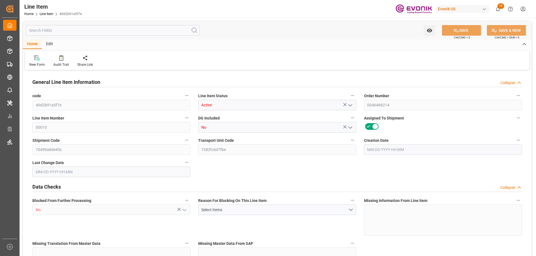
type input "4"
type input "880.8"
type input "816.4"
type input "1.2101"
type input "09-17-2025 20:50"
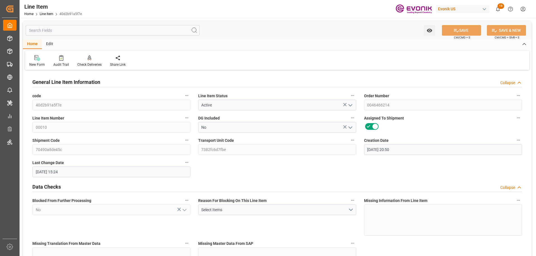
type input "09-24-2025 15:24"
type input "11-27-2025"
type input "10-02-2025"
type input "09-24-2025"
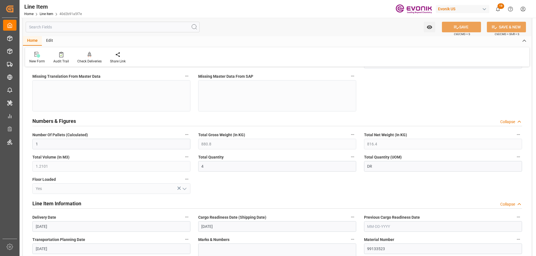
scroll to position [279, 0]
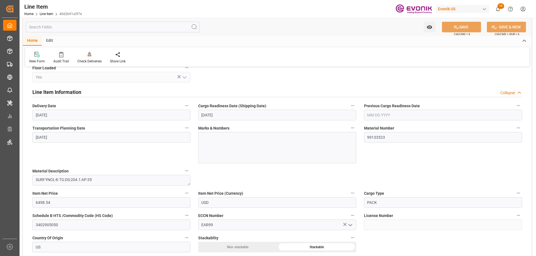
click at [98, 24] on input "text" at bounding box center [113, 27] width 174 height 11
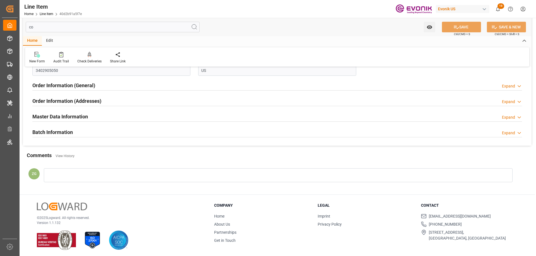
type input "c"
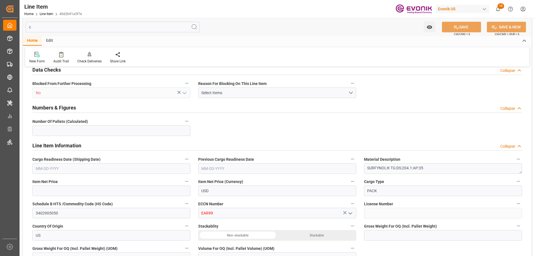
type input "1"
type input "6498.54"
type input "900.8"
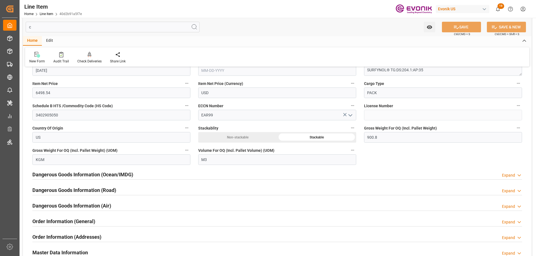
type input "09-17-2025 20:50"
type input "09-24-2025 15:24"
type input "10-02-2025"
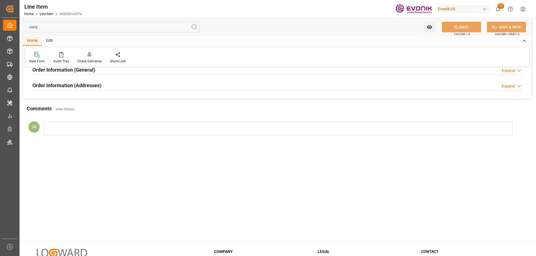
scroll to position [0, 0]
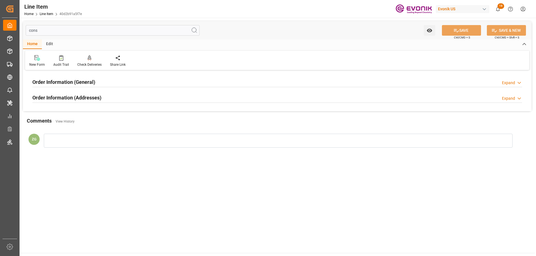
type input "cons"
click at [80, 93] on div "Order Information (Addresses)" at bounding box center [66, 97] width 69 height 11
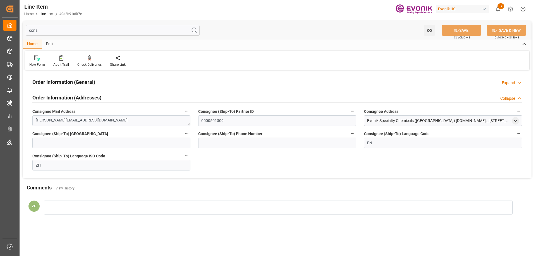
click at [81, 84] on h2 "Order Information (General)" at bounding box center [63, 82] width 63 height 8
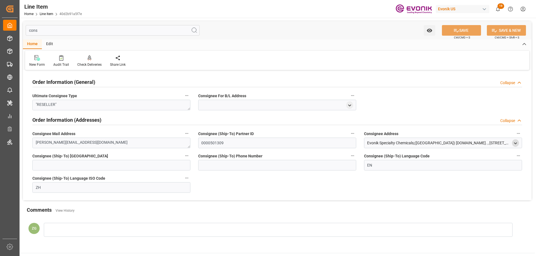
click at [517, 145] on div "open menu" at bounding box center [515, 143] width 7 height 8
click at [512, 146] on div at bounding box center [515, 143] width 7 height 6
click at [516, 144] on icon "open menu" at bounding box center [515, 143] width 5 height 5
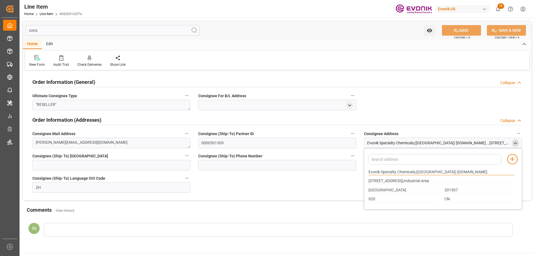
drag, startPoint x: 368, startPoint y: 172, endPoint x: 416, endPoint y: 171, distance: 47.1
click at [416, 171] on input "Evonik Specialty Chemicals;(Shanghai) Co.Ltd." at bounding box center [441, 172] width 146 height 6
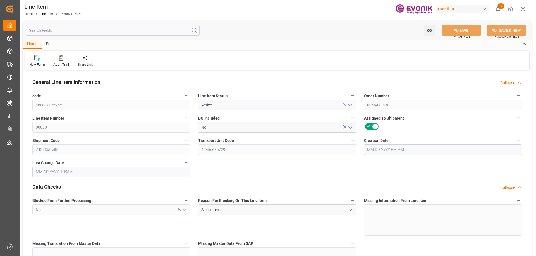
type input "20"
type input "20120"
type input "20000"
type input "99.08"
type input "800"
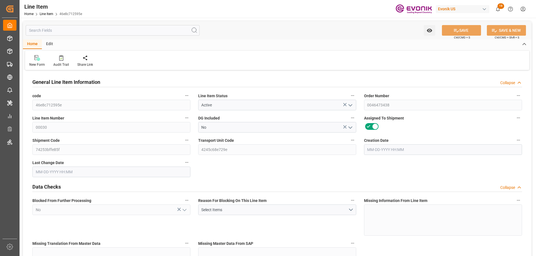
type input "30600"
type input "800"
type input "20000"
type input "20120"
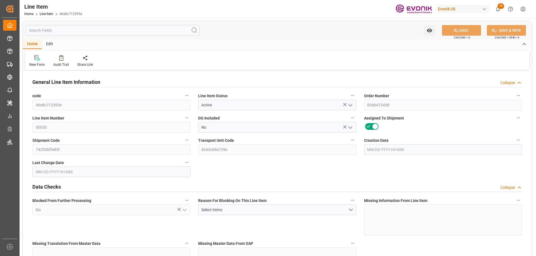
type input "20540"
type input "20000"
type input "99.08"
type input "99080"
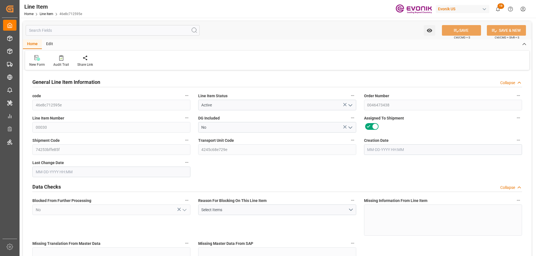
type input "800"
type input "20120"
type input "20000"
type input "99.08"
type input "[DATE] 13:21"
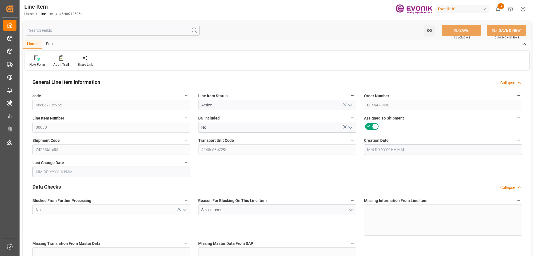
type input "[DATE] 17:01"
type input "[DATE]"
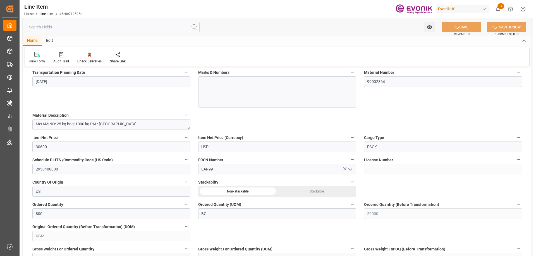
scroll to position [363, 0]
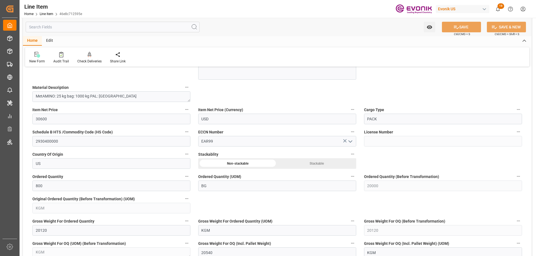
click at [94, 30] on input "text" at bounding box center [113, 27] width 174 height 11
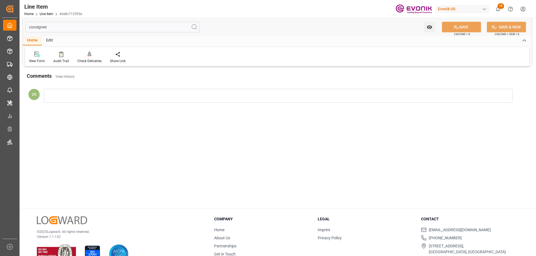
scroll to position [0, 0]
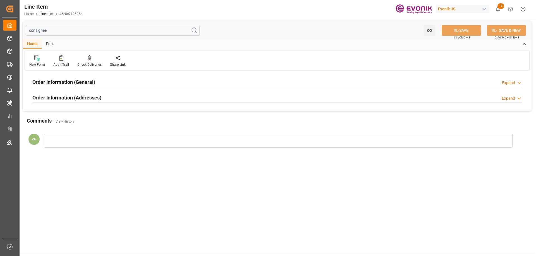
type input "consignee"
click at [66, 95] on h2 "Order Information (Addresses)" at bounding box center [66, 98] width 69 height 8
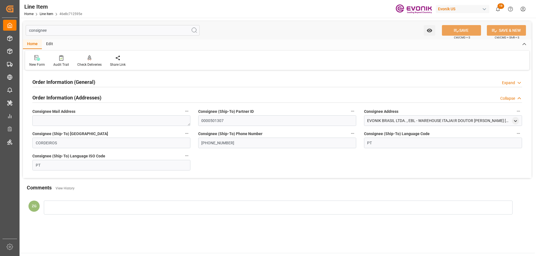
click at [68, 81] on h2 "Order Information (General)" at bounding box center [63, 82] width 63 height 8
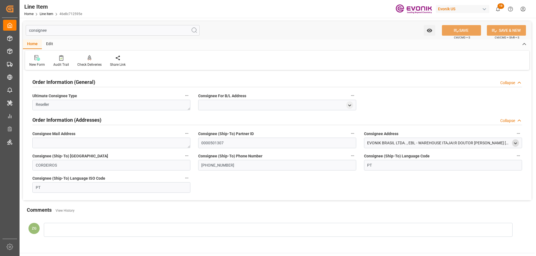
click at [517, 144] on icon "open menu" at bounding box center [515, 143] width 5 height 5
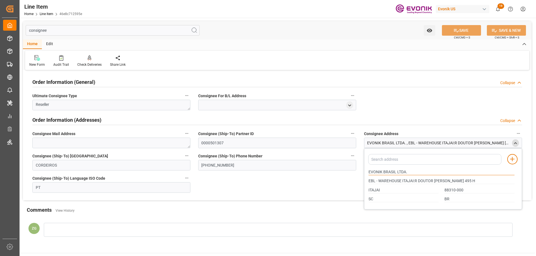
drag, startPoint x: 368, startPoint y: 171, endPoint x: 405, endPoint y: 171, distance: 36.8
click at [405, 171] on input "EVONIK BRASIL LTDA." at bounding box center [441, 172] width 146 height 6
click at [375, 192] on input "ITAJAI" at bounding box center [403, 190] width 70 height 6
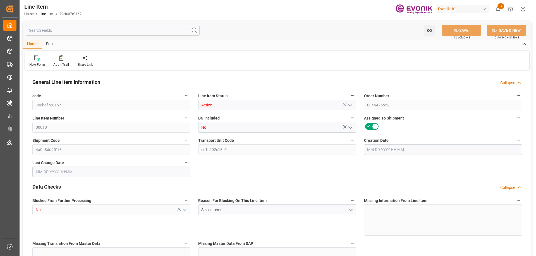
type input "1"
type input "792"
type input "720"
type input "1.1462"
type input "4"
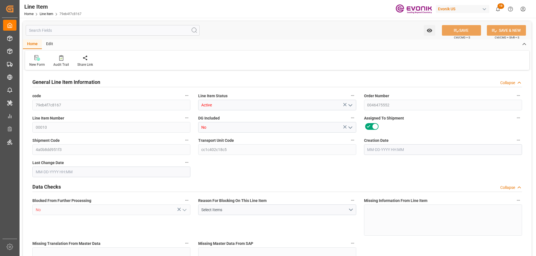
type input "5774.4"
type input "4"
type input "792"
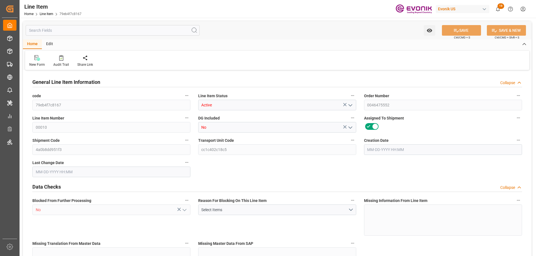
type input "812"
type input "720"
type input "1.1462"
type input "1146.248"
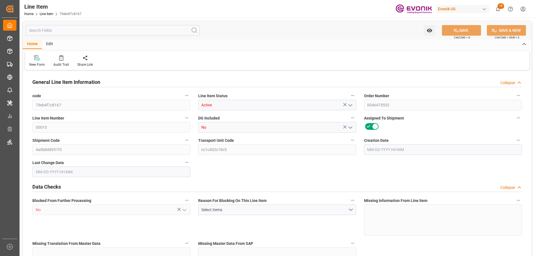
type input "0"
type input "[DATE] 19:33"
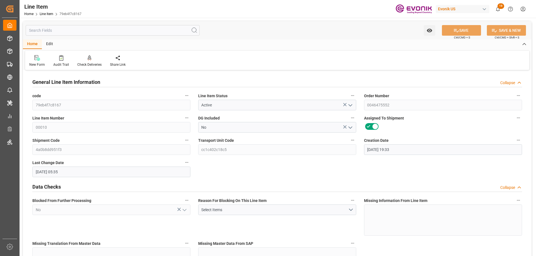
type input "[DATE] 05:35"
type input "[DATE]"
type input "10-03-2025"
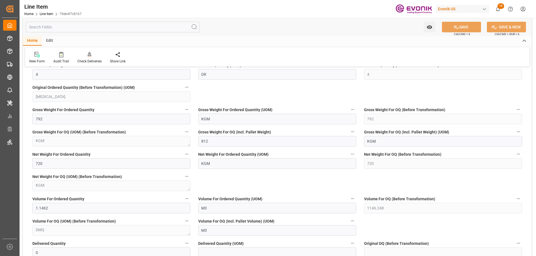
scroll to position [530, 0]
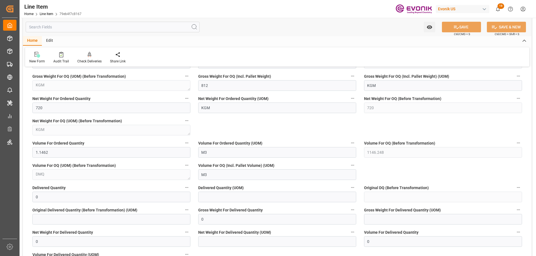
click at [100, 27] on input "text" at bounding box center [113, 27] width 174 height 11
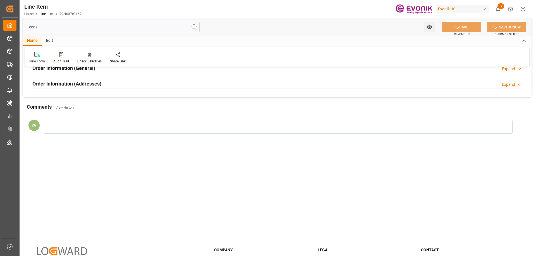
scroll to position [0, 0]
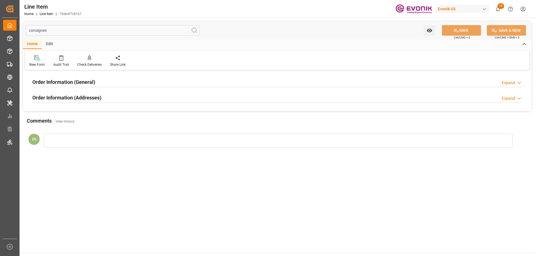
type input "consignee"
click at [90, 96] on h2 "Order Information (Addresses)" at bounding box center [66, 98] width 69 height 8
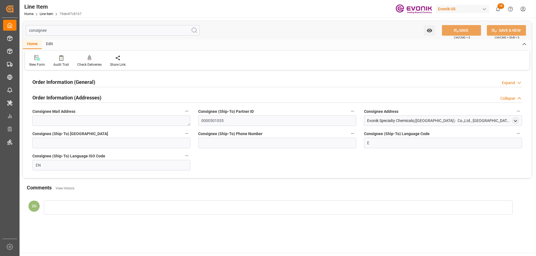
click at [88, 88] on div "Order Information (General) Expand" at bounding box center [276, 82] width 497 height 16
click at [88, 81] on h2 "Order Information (General)" at bounding box center [63, 82] width 63 height 8
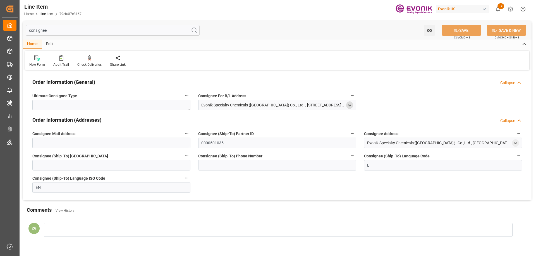
click at [351, 105] on icon "open menu" at bounding box center [349, 105] width 5 height 5
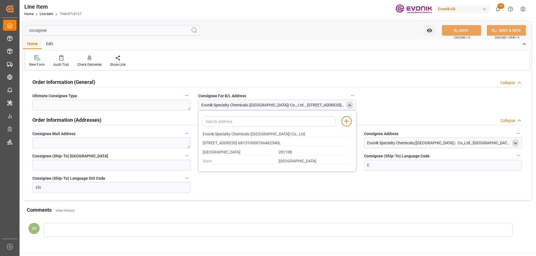
click at [514, 142] on icon "open menu" at bounding box center [515, 143] width 5 height 5
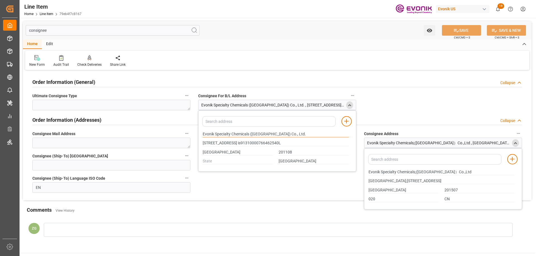
drag, startPoint x: 203, startPoint y: 133, endPoint x: 250, endPoint y: 134, distance: 46.9
click at [250, 134] on input "Evonik Specialty Chemicals ([GEOGRAPHIC_DATA]) Co., Ltd." at bounding box center [276, 134] width 146 height 6
type input "No.68 Lianhe Road, Chemical Industry Park, USCI code is91310000766462540L"
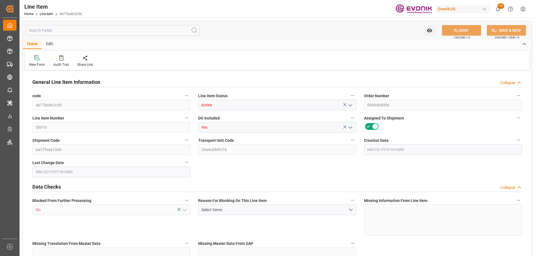
type input "2"
type input "2130"
type input "2000"
type input "2.808"
type input "2"
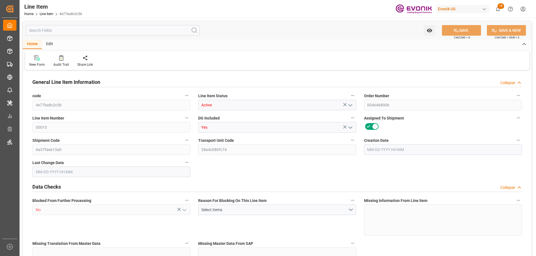
type input "16380"
type input "2"
type input "2000"
type input "2130"
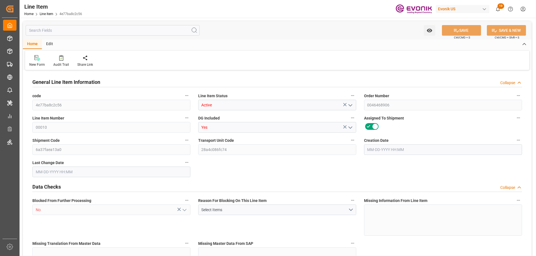
type input "2130"
type input "2000"
type input "2.808"
type input "2808"
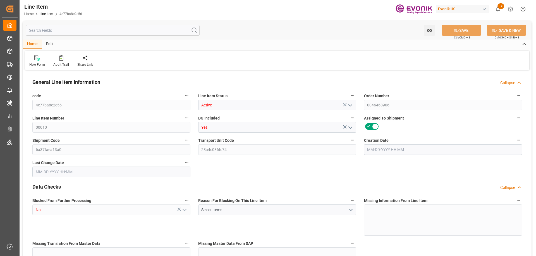
type input "0"
type input "08-18-2025 14:45"
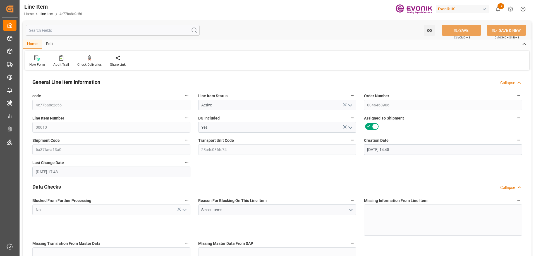
type input "08-31-2025 17:43"
type input "[DATE]"
type input "10-01-2025"
type input "09-24-2025"
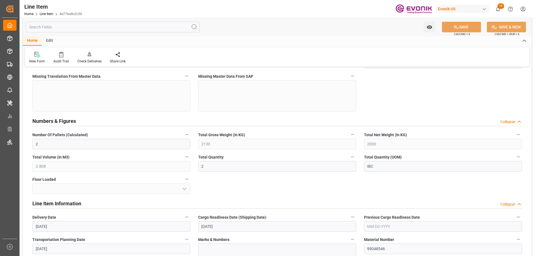
click at [55, 26] on input "text" at bounding box center [113, 27] width 174 height 11
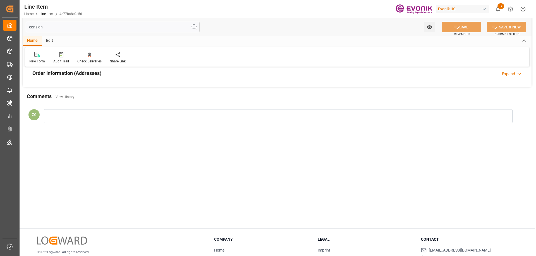
scroll to position [0, 0]
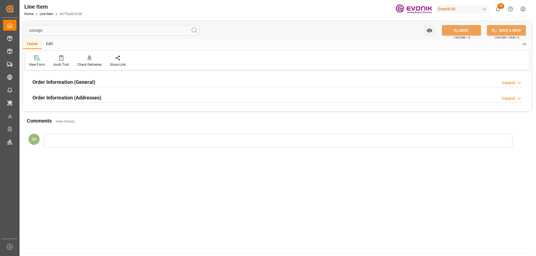
type input "consign"
click at [79, 98] on h2 "Order Information (Addresses)" at bounding box center [66, 98] width 69 height 8
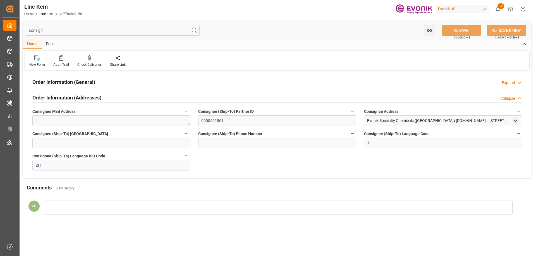
click at [71, 79] on h2 "Order Information (General)" at bounding box center [63, 82] width 63 height 8
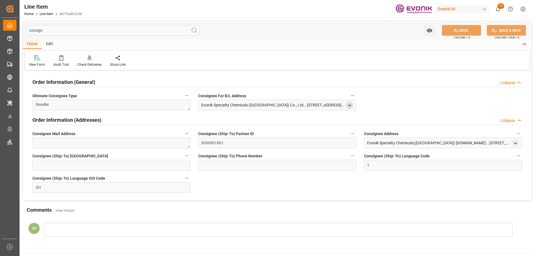
click at [350, 106] on icon "open menu" at bounding box center [349, 105] width 5 height 5
click at [511, 142] on div "Evonik Specialty Chemicals;(Shanghai) Co.Ltd. , No.599, North Muhua Road , Shan…" at bounding box center [443, 143] width 158 height 11
click at [513, 142] on icon "open menu" at bounding box center [515, 143] width 5 height 5
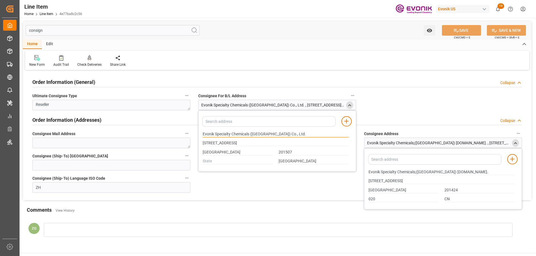
drag, startPoint x: 203, startPoint y: 134, endPoint x: 249, endPoint y: 134, distance: 46.3
click at [249, 134] on input "Evonik Specialty Chemicals (Shanghai) Co., Ltd." at bounding box center [276, 134] width 146 height 6
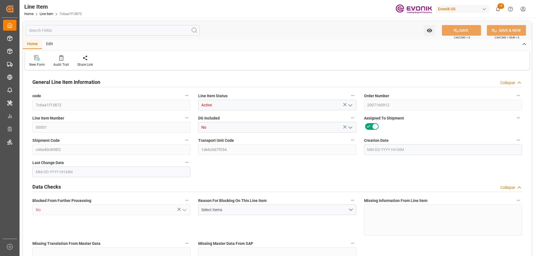
type input "8"
type input "8464"
type input "8000"
type input "11.5726"
type input "8"
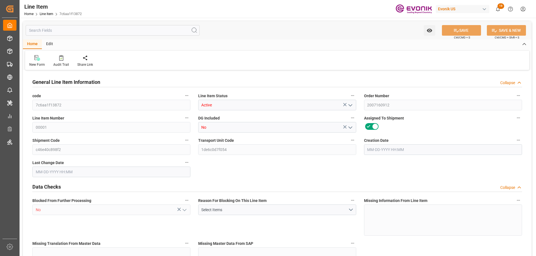
type input "50400"
type input "8"
type input "8464"
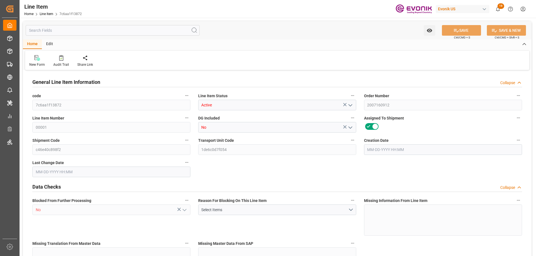
type input "8464"
type input "8000"
type input "11.5726"
type input "11572.584"
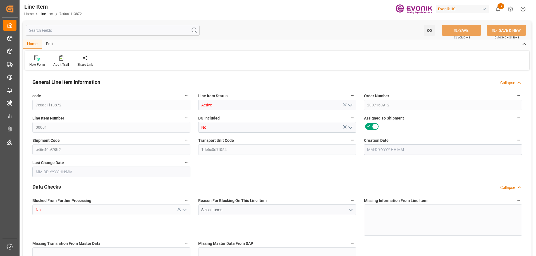
type input "0"
type input "[DATE] 13:02"
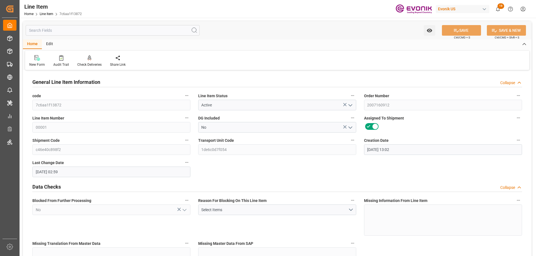
type input "[DATE] 02:59"
type input "[DATE]"
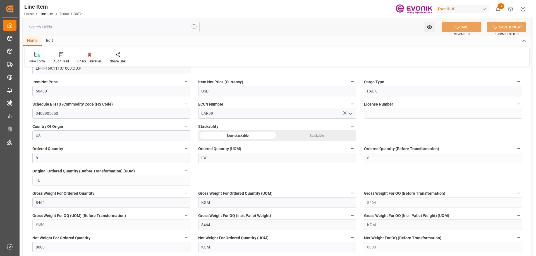
scroll to position [502, 0]
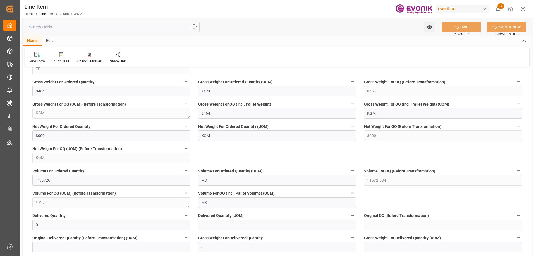
click at [104, 25] on input "text" at bounding box center [113, 27] width 174 height 11
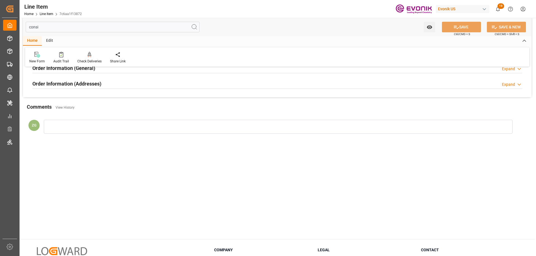
scroll to position [0, 0]
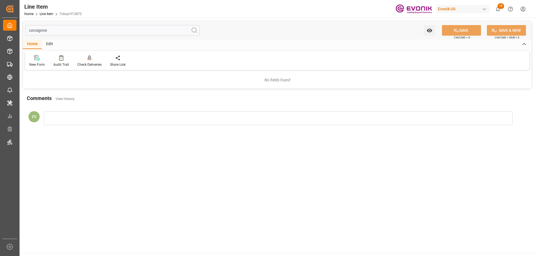
click at [43, 30] on input "consignne" at bounding box center [113, 30] width 174 height 11
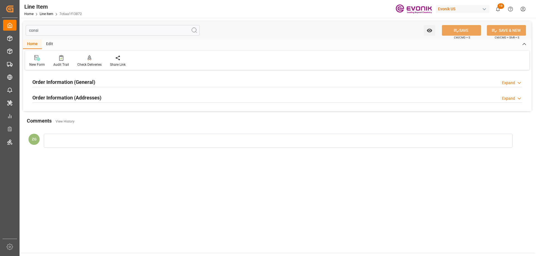
type input "consi"
click at [75, 98] on h2 "Order Information (Addresses)" at bounding box center [66, 98] width 69 height 8
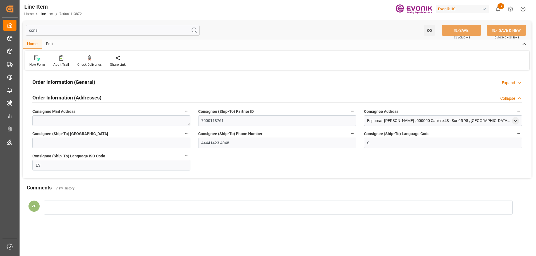
click at [72, 82] on h2 "Order Information (General)" at bounding box center [63, 82] width 63 height 8
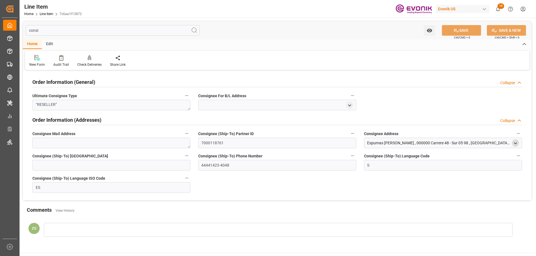
click at [514, 143] on polyline "open menu" at bounding box center [515, 143] width 3 height 1
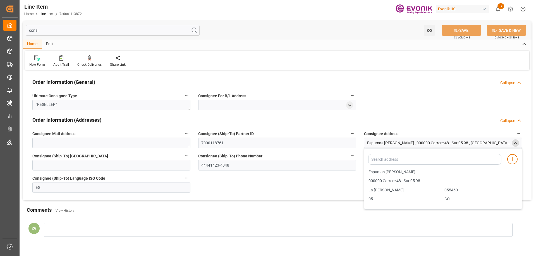
drag, startPoint x: 369, startPoint y: 171, endPoint x: 399, endPoint y: 172, distance: 30.1
click at [399, 172] on input "Espumas [PERSON_NAME]" at bounding box center [441, 172] width 146 height 6
